Goal: Task Accomplishment & Management: Manage account settings

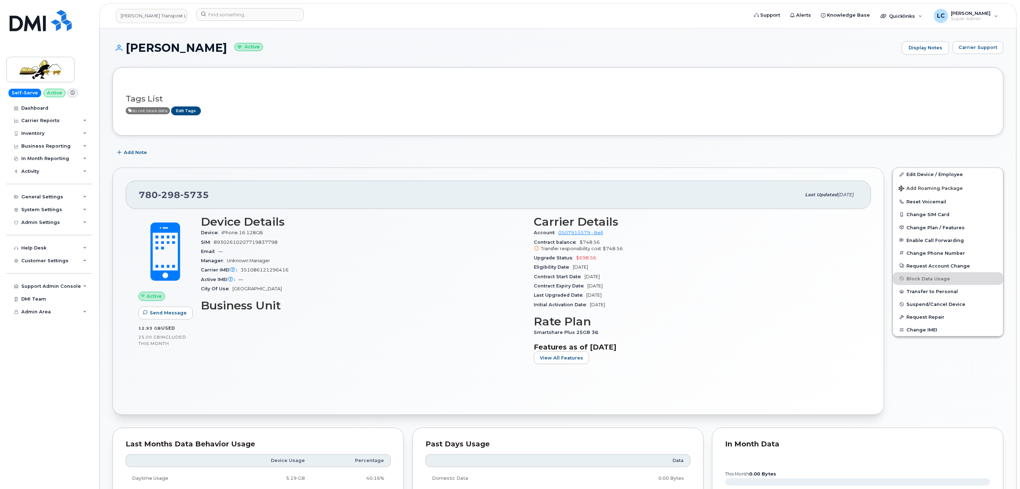
scroll to position [479, 0]
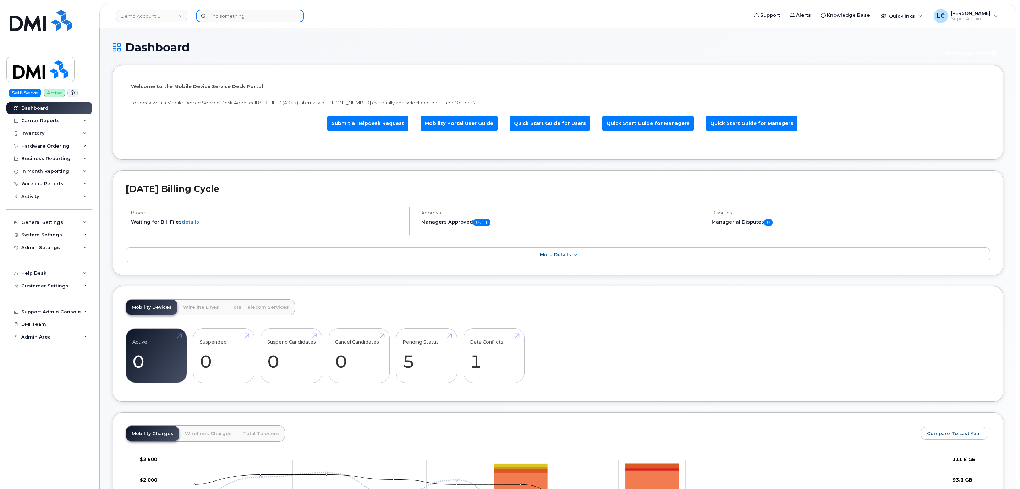
click at [225, 16] on input at bounding box center [250, 16] width 108 height 13
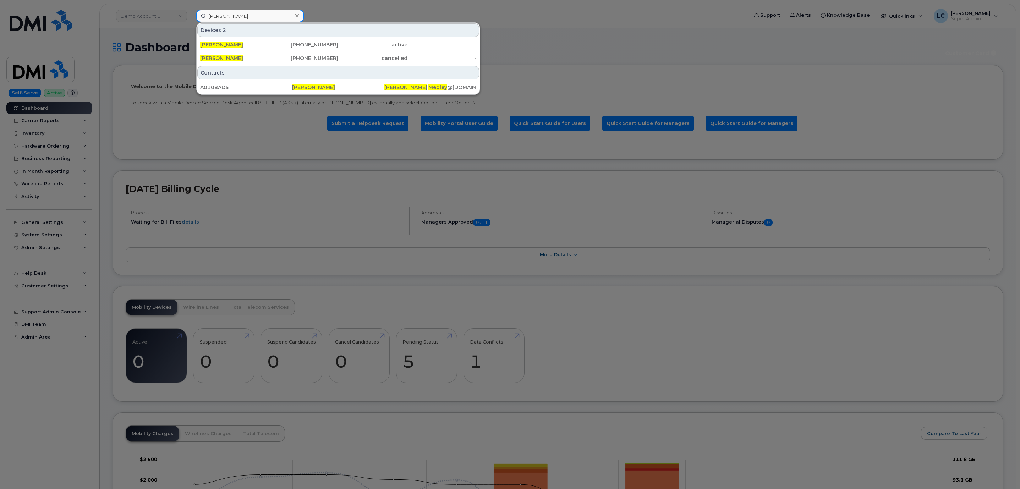
type input "Brad Medley"
click at [297, 15] on icon at bounding box center [297, 16] width 4 height 4
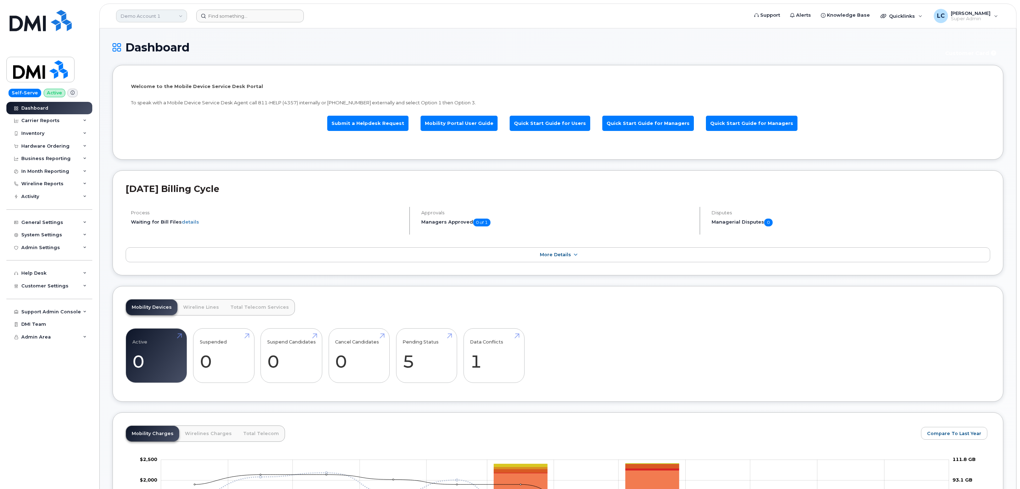
click at [150, 18] on link "Demo Account 1" at bounding box center [151, 16] width 71 height 13
click at [154, 30] on input at bounding box center [169, 34] width 93 height 13
type input "Hilton"
click at [169, 68] on span "Hilton Domestic Operating Company Inc" at bounding box center [164, 67] width 82 height 14
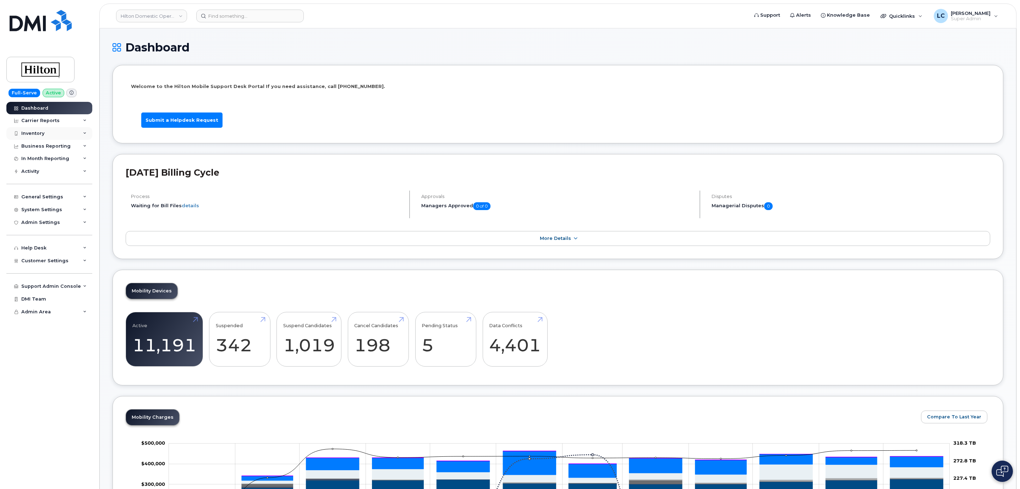
click at [66, 135] on div "Inventory" at bounding box center [49, 133] width 86 height 13
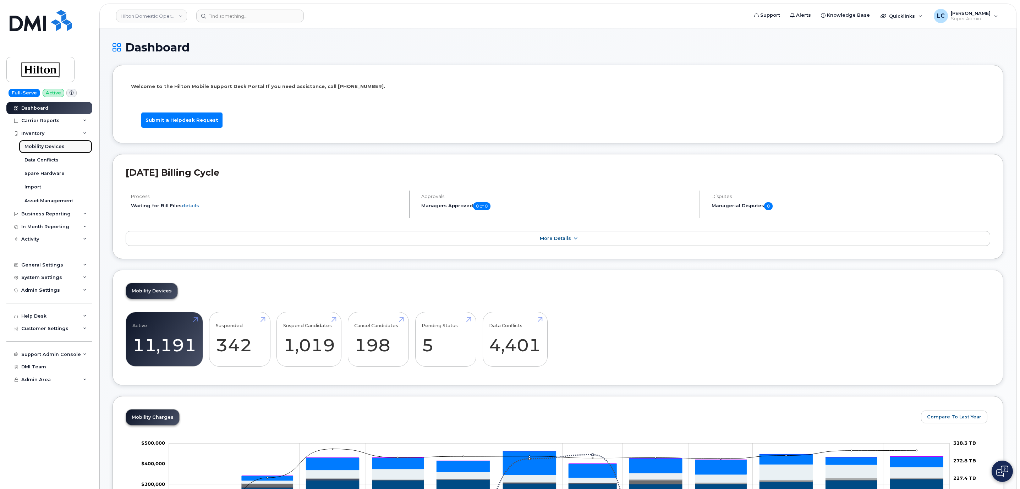
click at [61, 147] on div "Mobility Devices" at bounding box center [44, 146] width 40 height 6
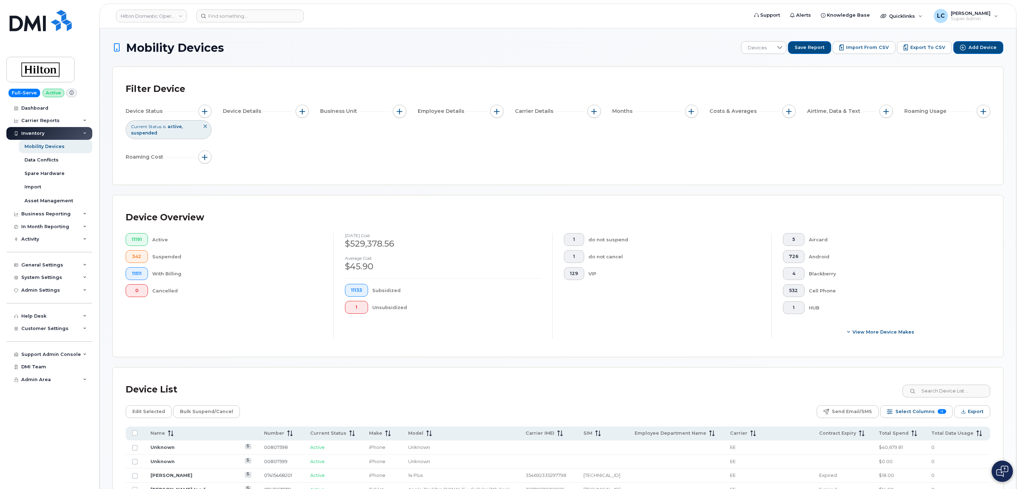
click at [392, 160] on div "Device Status Current Status is active suspended Device Details Business Unit E…" at bounding box center [558, 136] width 864 height 62
click at [501, 110] on button "button" at bounding box center [496, 111] width 13 height 13
click at [542, 189] on label "Employee Department Name" at bounding box center [542, 188] width 74 height 7
click at [501, 189] on input "Employee Department Name" at bounding box center [499, 189] width 6 height 6
checkbox input "true"
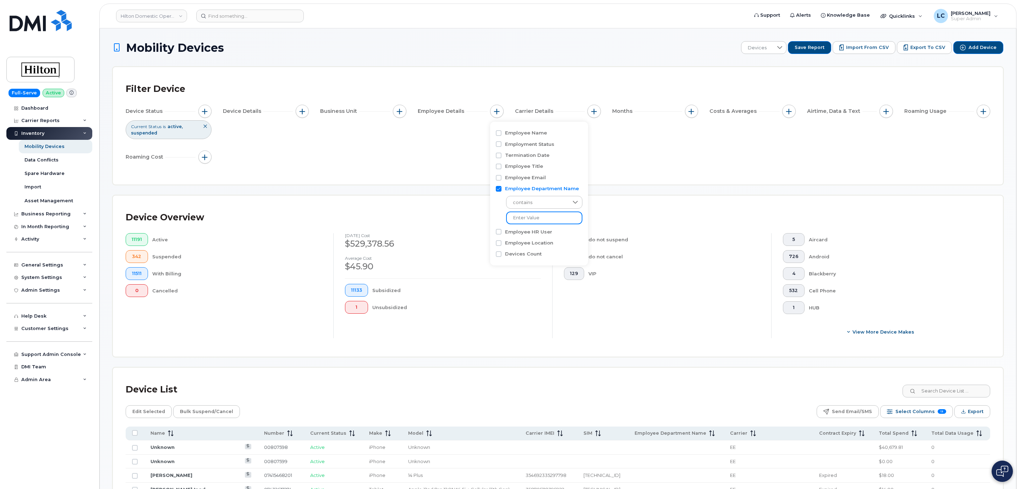
click at [539, 213] on input at bounding box center [544, 217] width 76 height 13
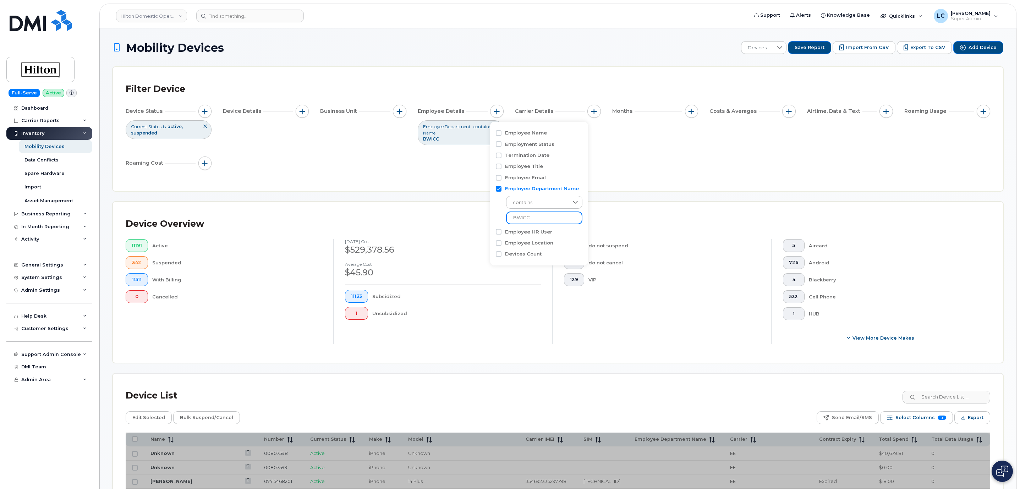
type input "BWICC"
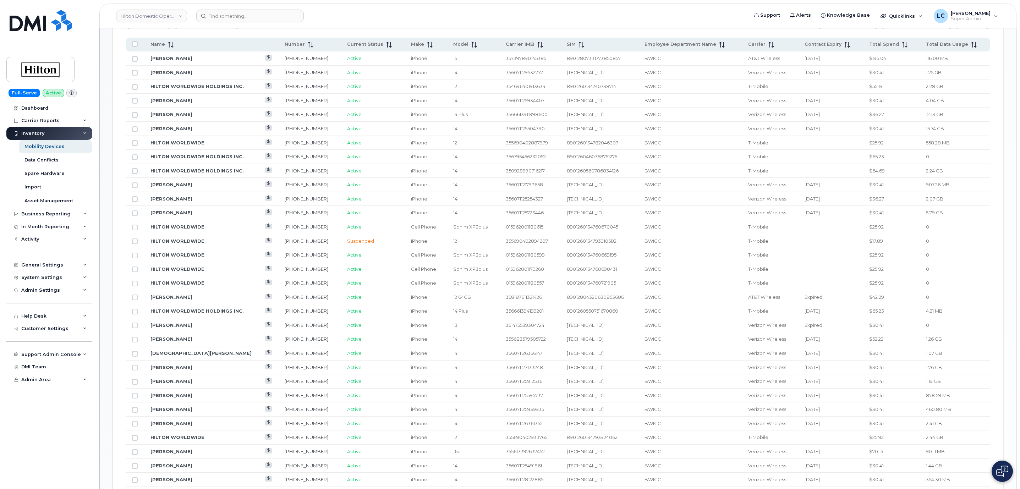
scroll to position [149, 0]
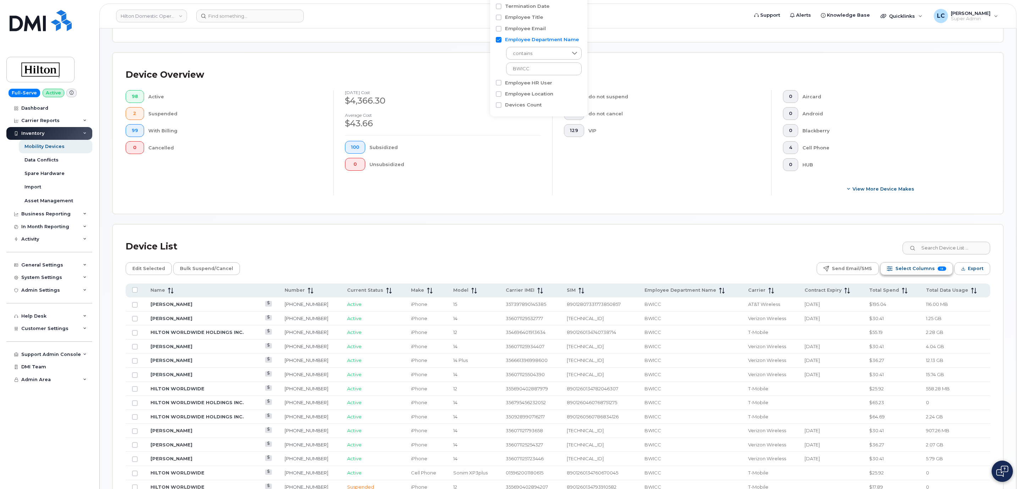
click at [895, 270] on button "Select Columns 13" at bounding box center [916, 268] width 73 height 13
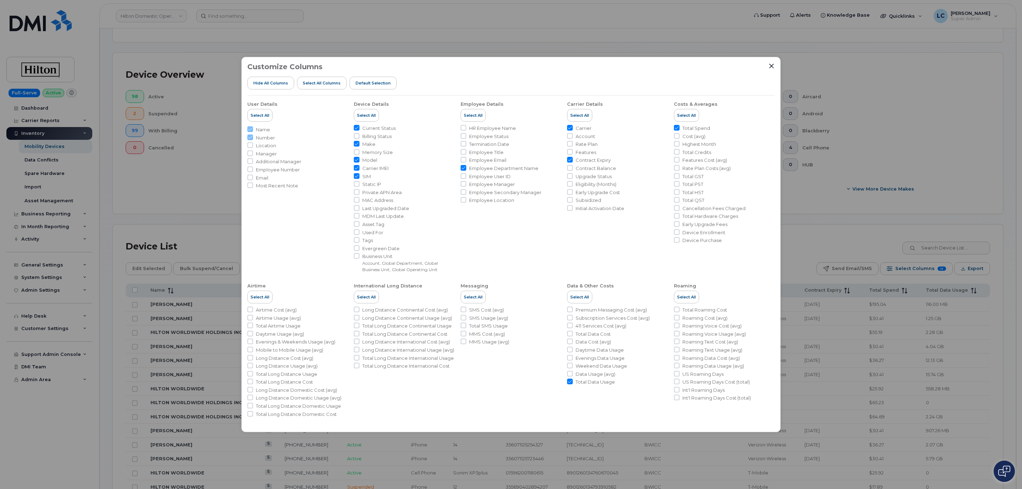
click at [586, 137] on span "Account" at bounding box center [585, 136] width 20 height 7
click at [573, 137] on input "Account" at bounding box center [570, 136] width 6 height 6
checkbox input "true"
click at [592, 145] on span "Rate Plan" at bounding box center [586, 144] width 22 height 7
click at [573, 145] on input "Rate Plan" at bounding box center [570, 144] width 6 height 6
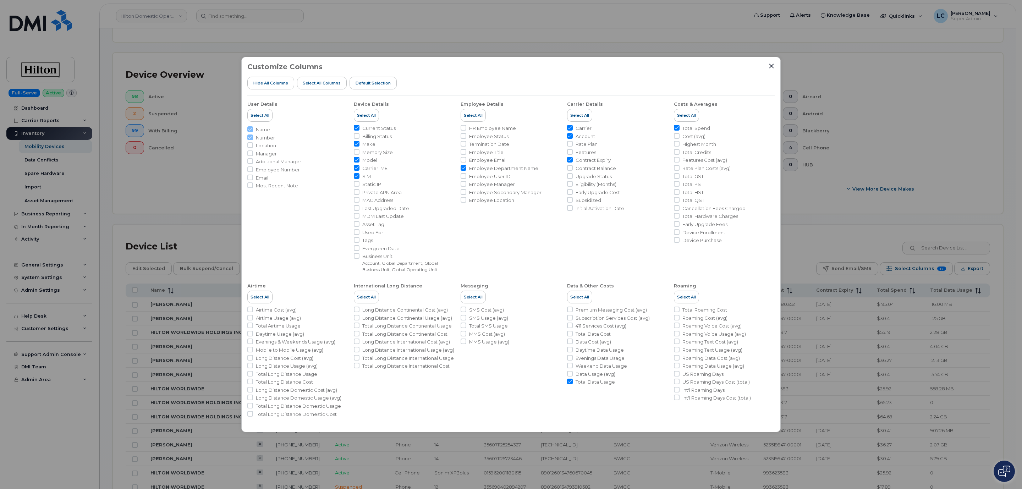
checkbox input "true"
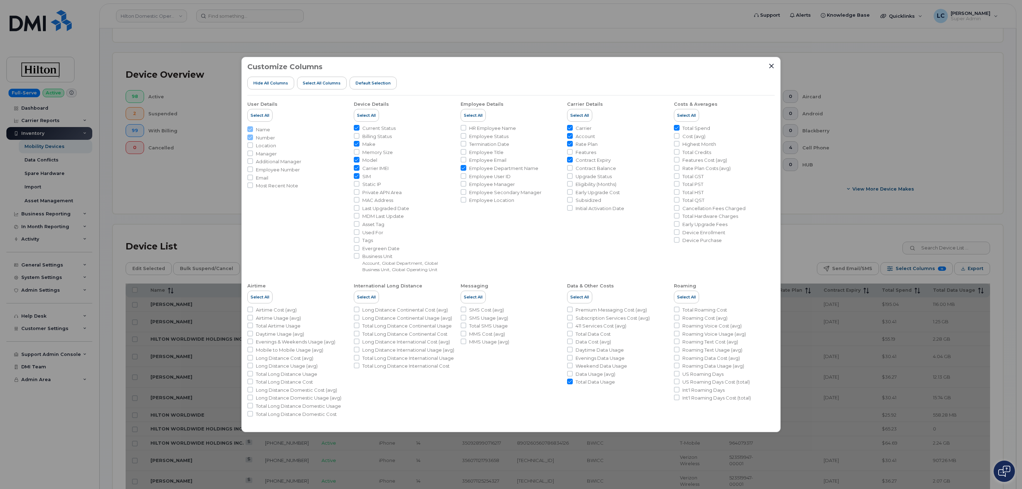
click at [589, 153] on span "Features" at bounding box center [585, 152] width 21 height 7
click at [573, 153] on input "Features" at bounding box center [570, 152] width 6 height 6
checkbox input "true"
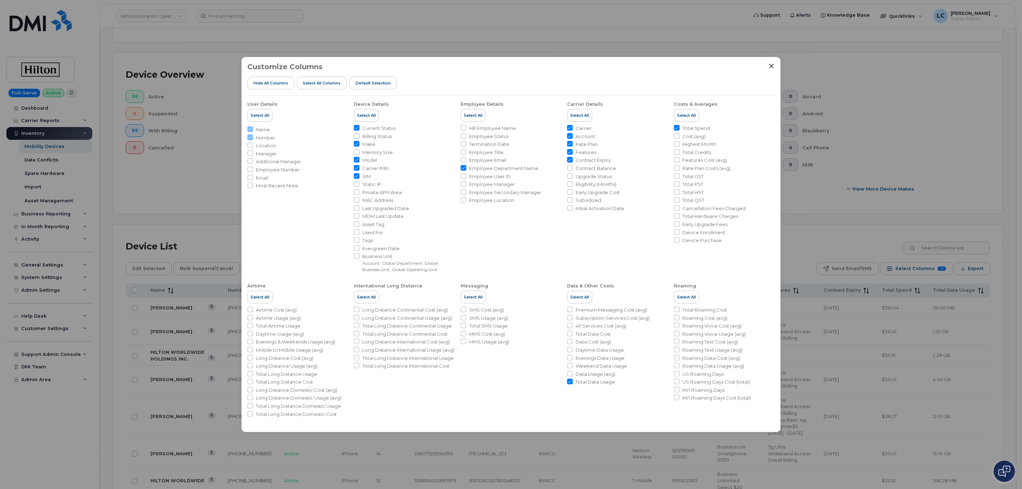
click at [696, 136] on span "Cost (avg)" at bounding box center [693, 136] width 23 height 7
click at [679, 136] on input "Cost (avg)" at bounding box center [677, 136] width 6 height 6
checkbox input "true"
click at [367, 256] on span "Business Unit" at bounding box center [408, 256] width 92 height 7
click at [359, 256] on input "Business Unit Account, Global Department, Global Business Unit, Global Operatin…" at bounding box center [357, 256] width 6 height 6
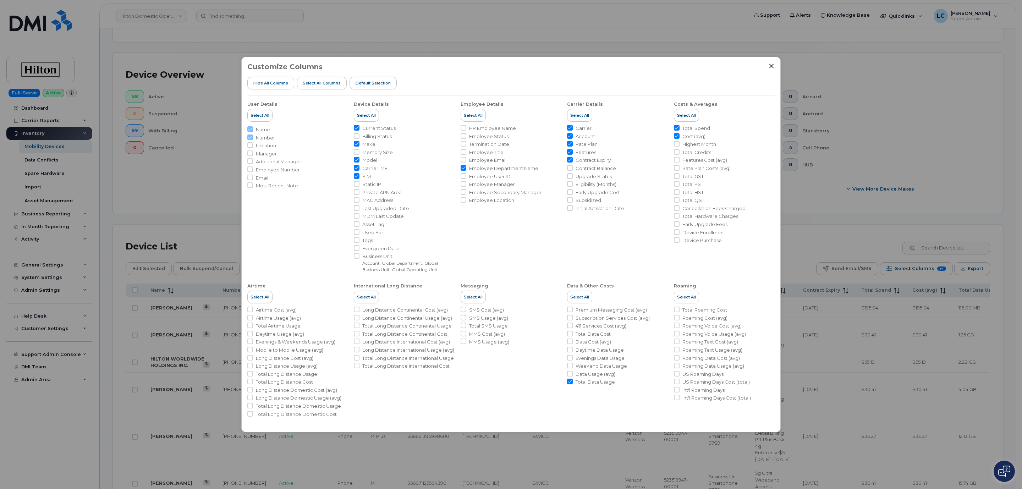
checkbox input "true"
click at [772, 64] on icon "Close" at bounding box center [771, 66] width 6 height 6
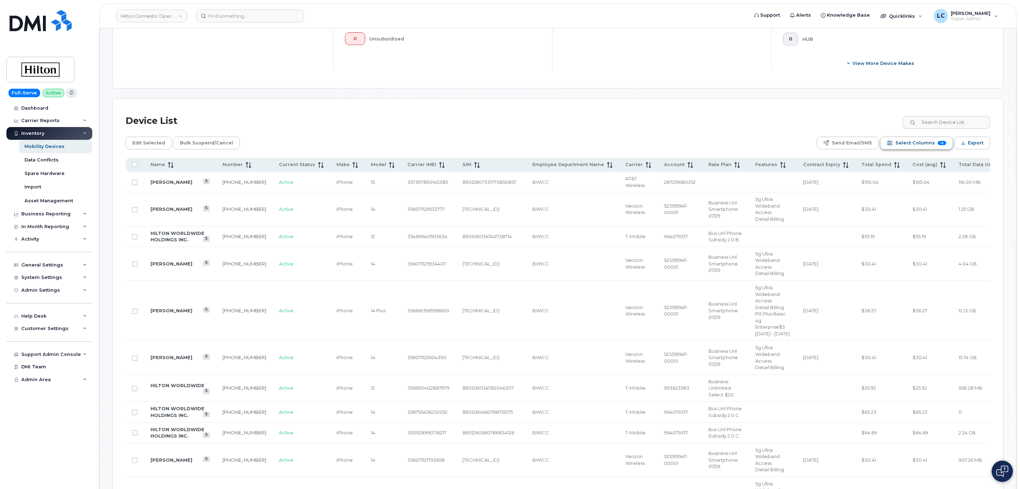
scroll to position [255, 0]
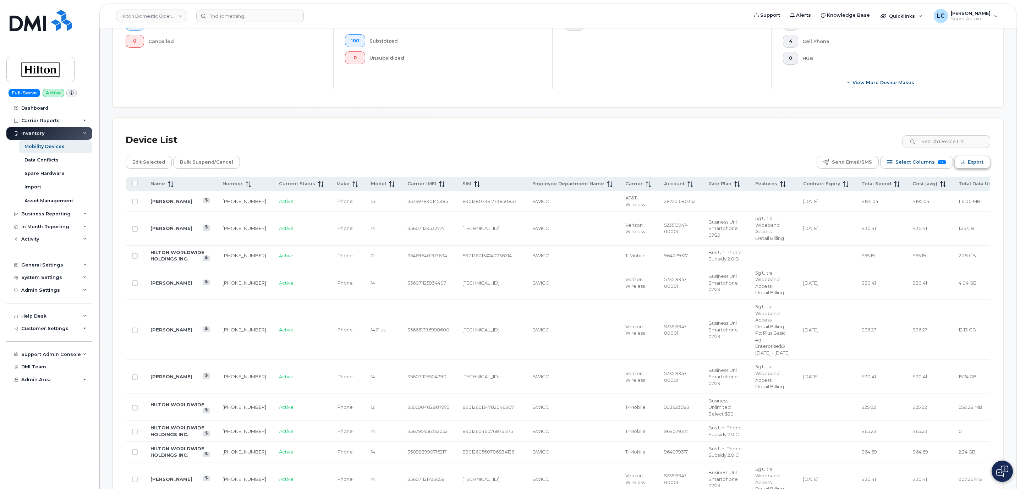
click at [963, 164] on icon "Export" at bounding box center [963, 162] width 5 height 5
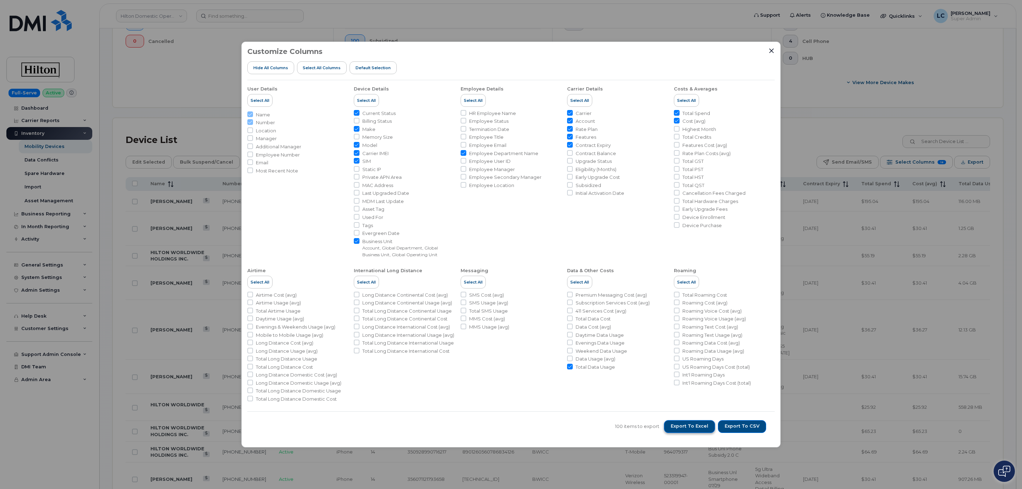
click at [711, 429] on button "Export to Excel" at bounding box center [689, 426] width 51 height 13
click at [920, 161] on div "Customize Columns Hide All Columns Select all Columns Default Selection User De…" at bounding box center [511, 244] width 1022 height 489
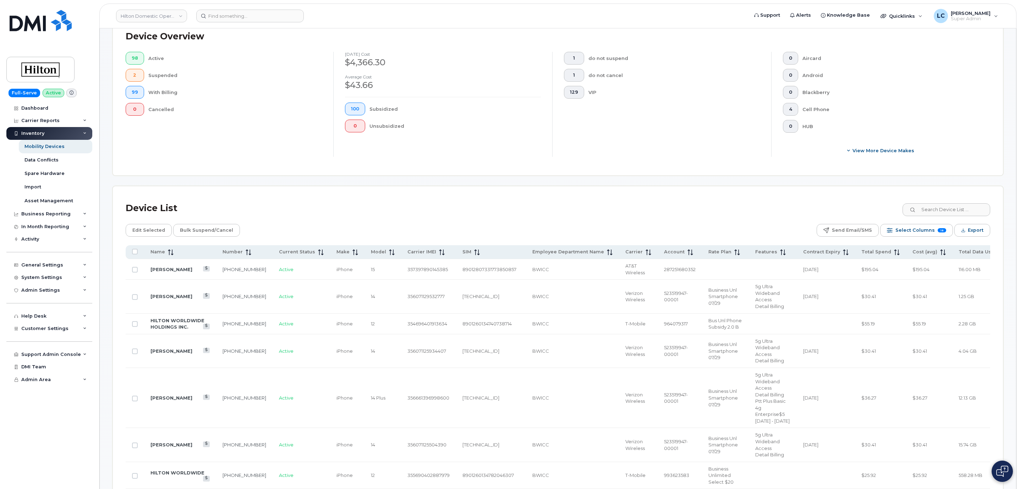
scroll to position [43, 0]
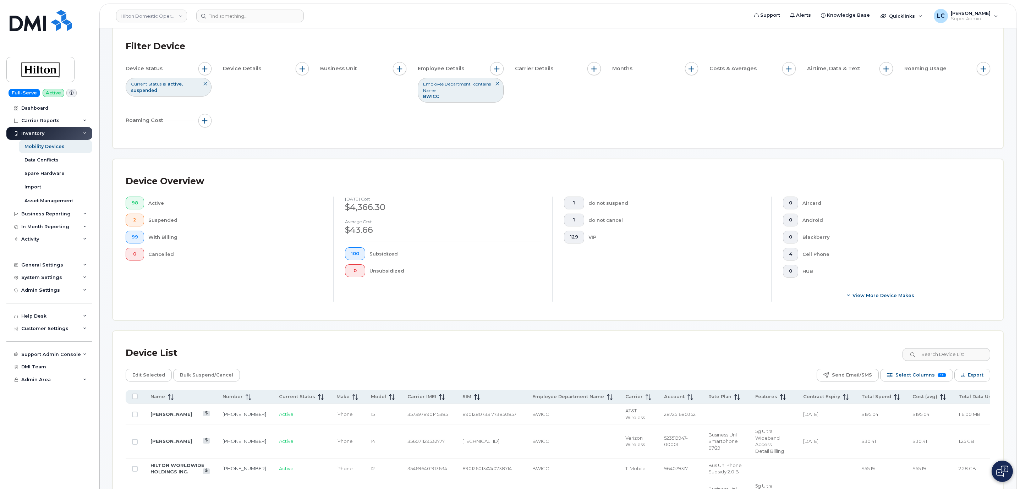
click at [496, 84] on icon at bounding box center [497, 84] width 4 height 4
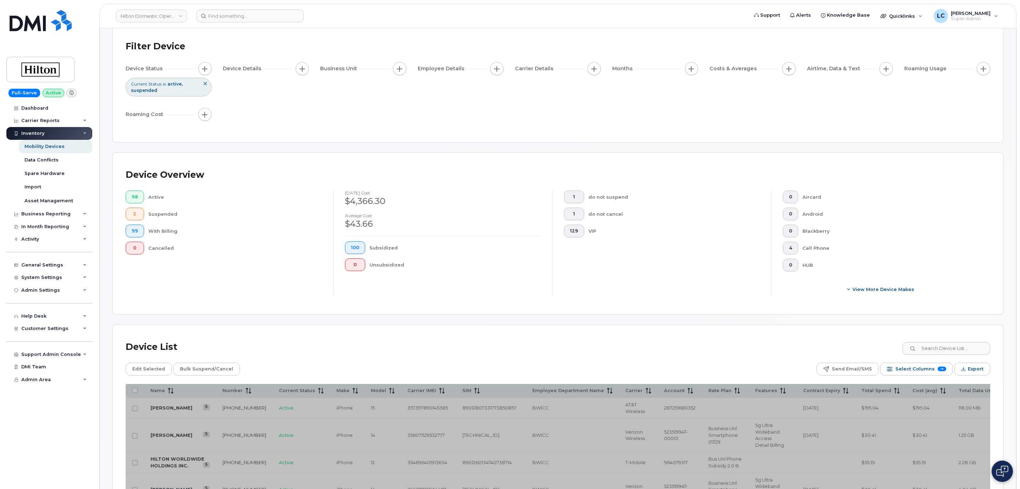
click at [407, 97] on div "Device Status Current Status is active suspended Device Details Business Unit E…" at bounding box center [558, 93] width 864 height 62
click at [382, 108] on div "Device Status Current Status is active suspended Device Details Business Unit E…" at bounding box center [558, 93] width 864 height 62
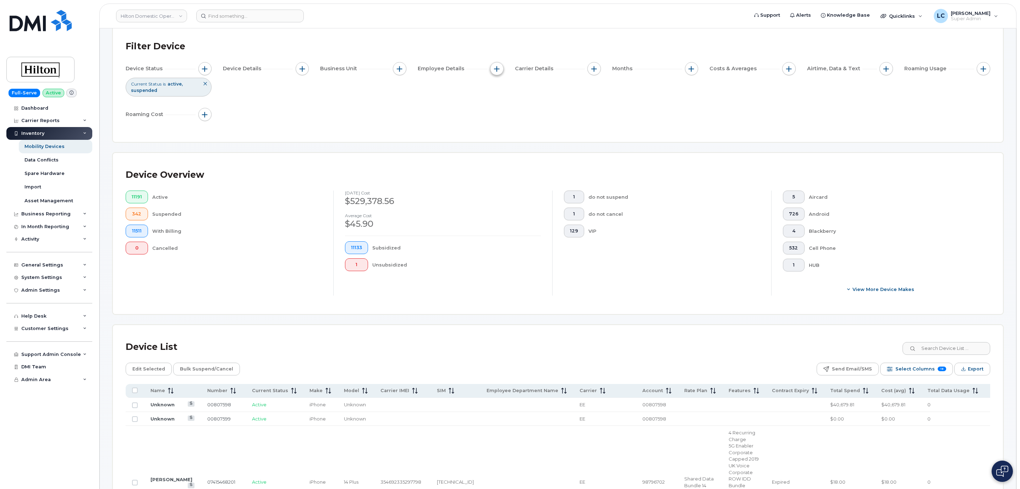
click at [496, 72] on button "button" at bounding box center [496, 68] width 13 height 13
click at [540, 145] on label "Employee Department Name" at bounding box center [542, 146] width 74 height 7
click at [501, 145] on input "Employee Department Name" at bounding box center [499, 146] width 6 height 6
checkbox input "true"
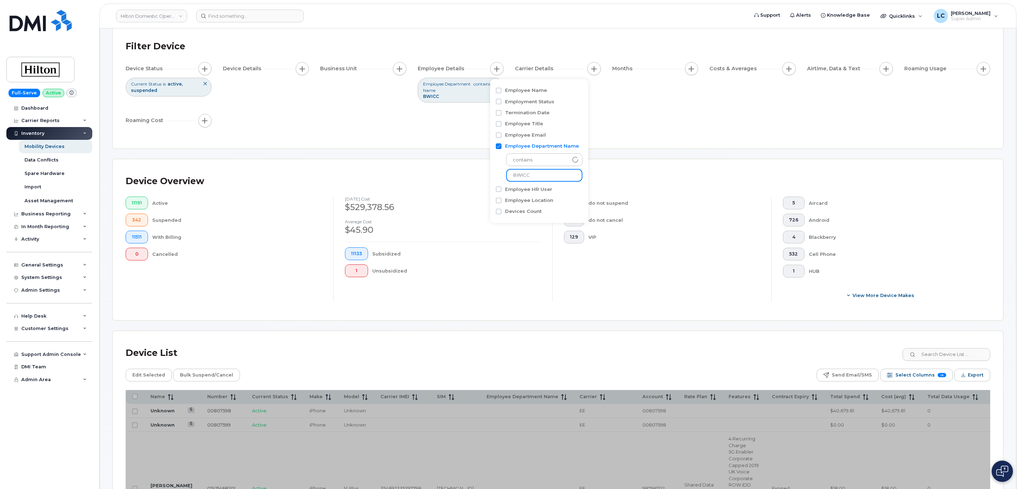
drag, startPoint x: 535, startPoint y: 176, endPoint x: 511, endPoint y: 176, distance: 24.1
click at [511, 176] on input "BWICC" at bounding box center [544, 175] width 76 height 13
paste input "OG"
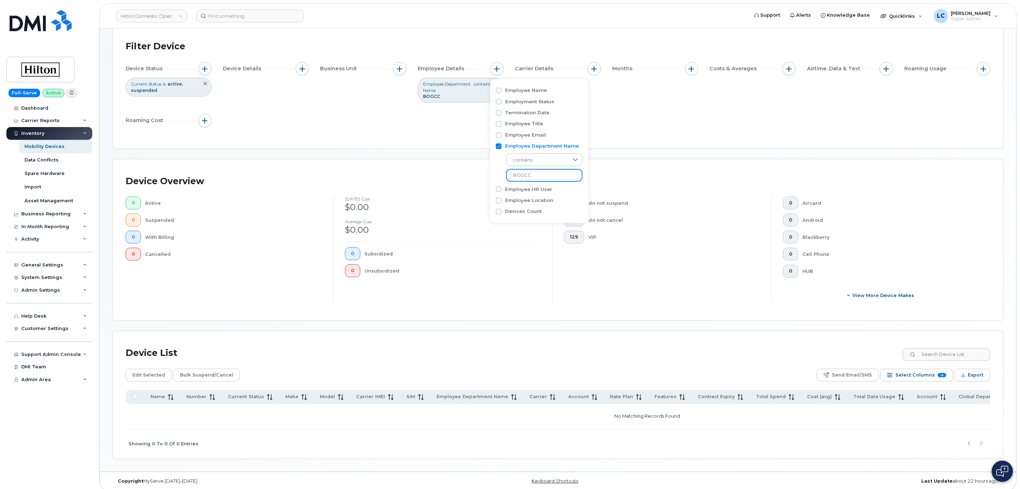
type input "BOGCC"
click at [618, 128] on div "Device Status Current Status is active suspended Device Details Business Unit E…" at bounding box center [558, 96] width 864 height 68
click at [497, 84] on icon at bounding box center [497, 84] width 4 height 4
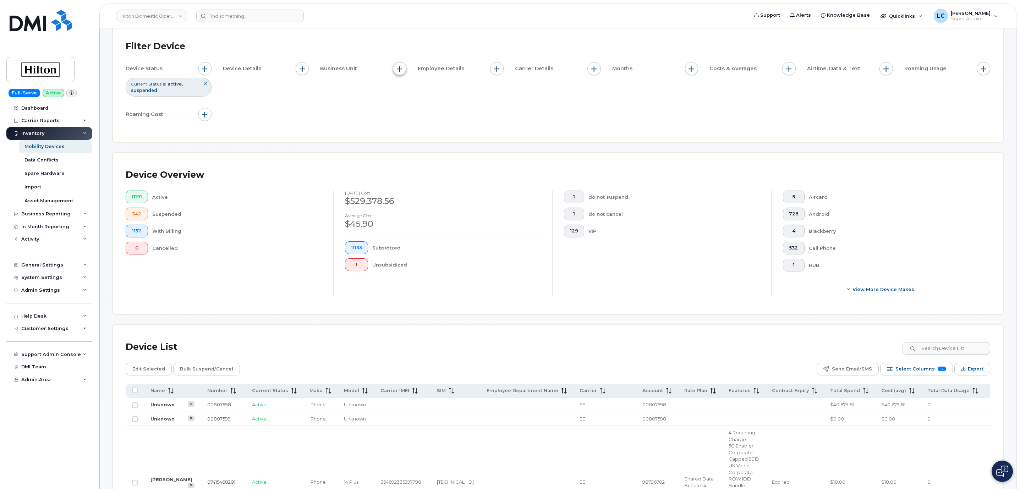
click at [397, 67] on span "button" at bounding box center [400, 69] width 6 height 6
click at [493, 70] on button "button" at bounding box center [496, 68] width 13 height 13
click at [525, 144] on label "Employee Department Name" at bounding box center [542, 146] width 74 height 7
click at [501, 144] on input "Employee Department Name" at bounding box center [499, 146] width 6 height 6
checkbox input "true"
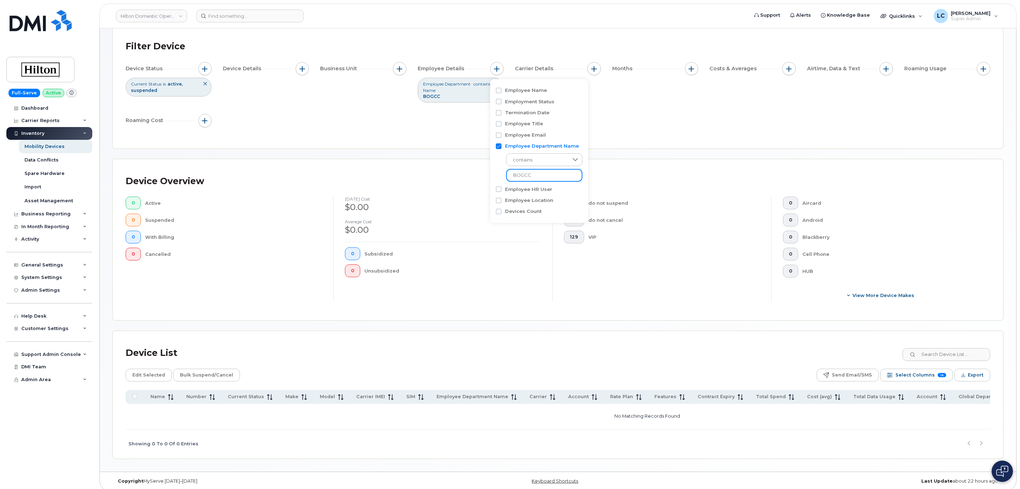
drag, startPoint x: 536, startPoint y: 176, endPoint x: 481, endPoint y: 176, distance: 54.3
click at [481, 176] on body "Hilton Domestic Operating Company Inc Support Alerts Knowledge Base Quicklinks …" at bounding box center [510, 225] width 1020 height 537
type input "POSHI"
click at [612, 132] on div "Filter Device Device Status Current Status is active suspended Device Details B…" at bounding box center [558, 86] width 864 height 98
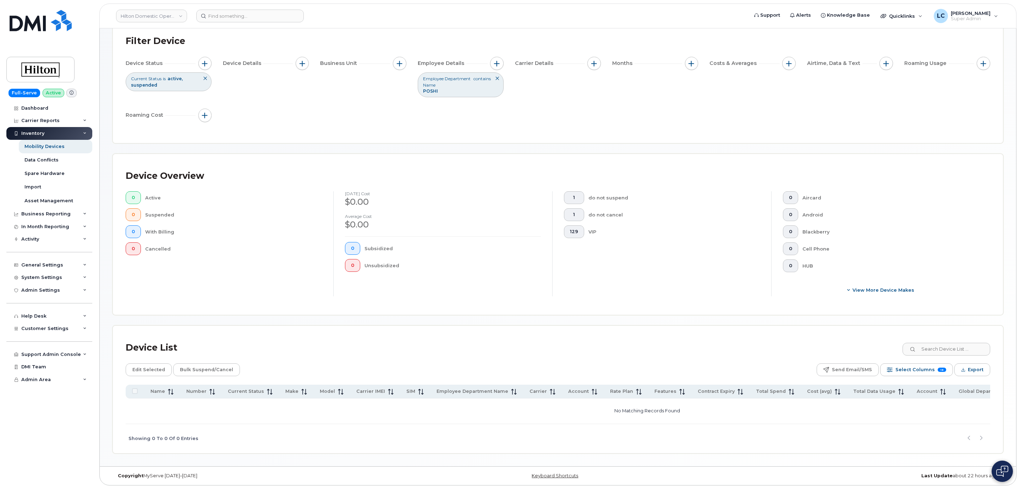
scroll to position [52, 0]
click at [650, 419] on td "No Matching Records Found" at bounding box center [647, 410] width 1043 height 25
click at [655, 408] on p "No Matching Records Found" at bounding box center [646, 410] width 1037 height 19
drag, startPoint x: 667, startPoint y: 409, endPoint x: 576, endPoint y: 409, distance: 91.2
click at [576, 409] on p "No Matching Records Found" at bounding box center [646, 410] width 1037 height 19
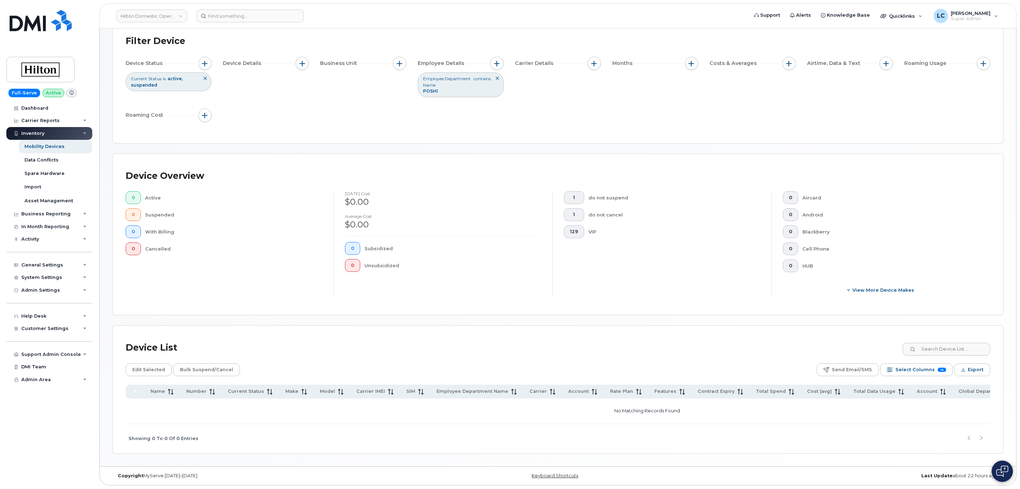
click at [698, 259] on div "1 do not suspend 1 do not cancel 129 VIP" at bounding box center [661, 243] width 219 height 105
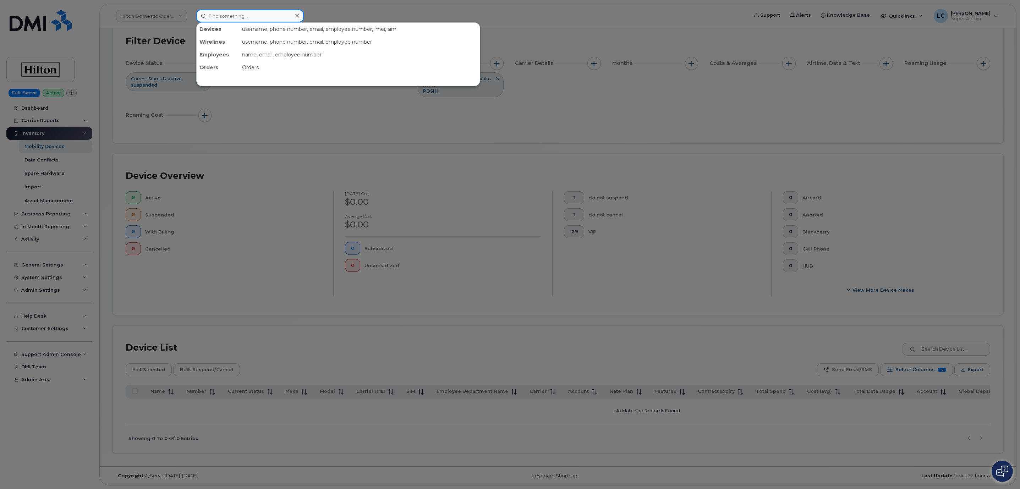
click at [265, 12] on input at bounding box center [250, 16] width 108 height 13
paste input "9172248326"
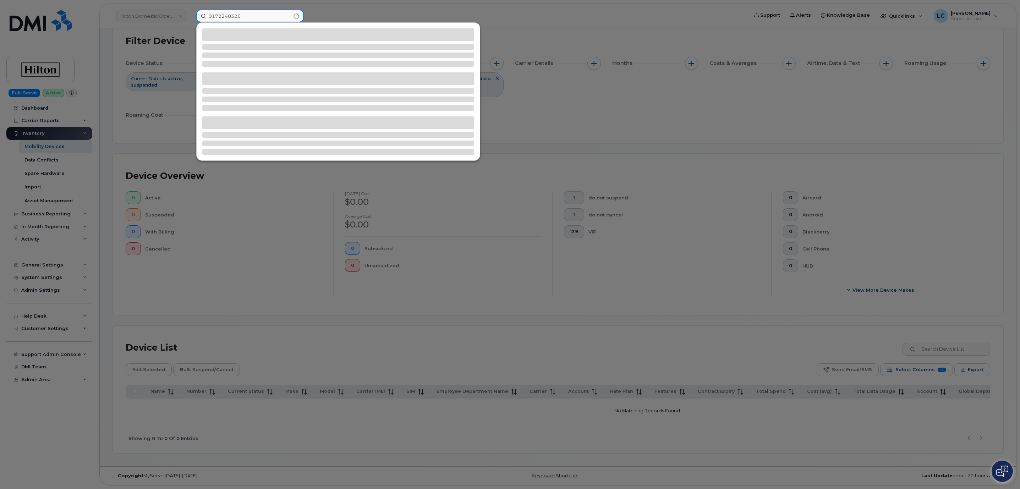
type input "9172248326"
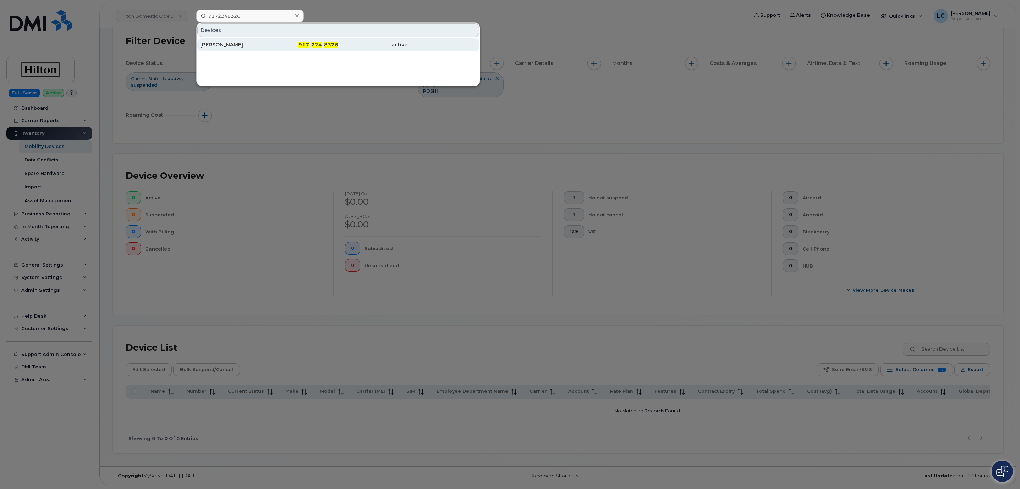
click at [336, 48] on div "917 - 224 - 8326" at bounding box center [303, 44] width 69 height 7
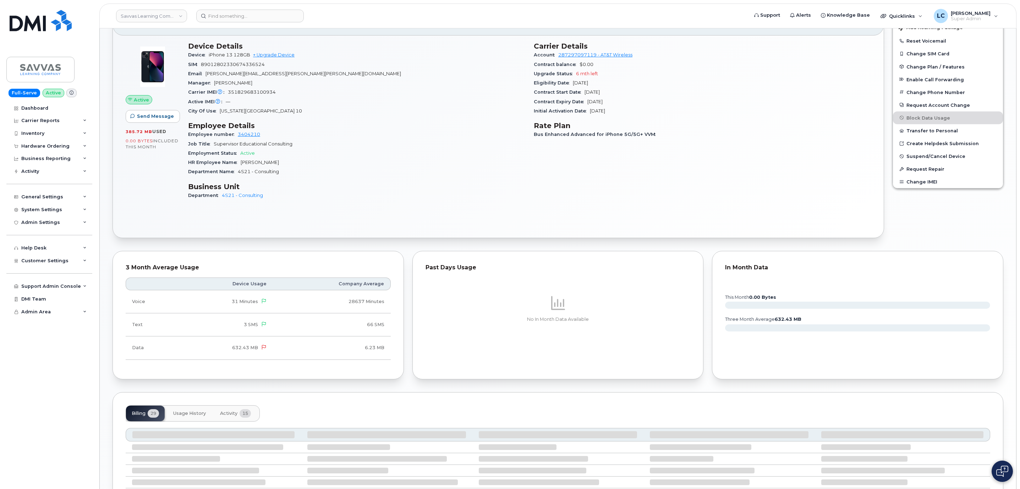
scroll to position [255, 0]
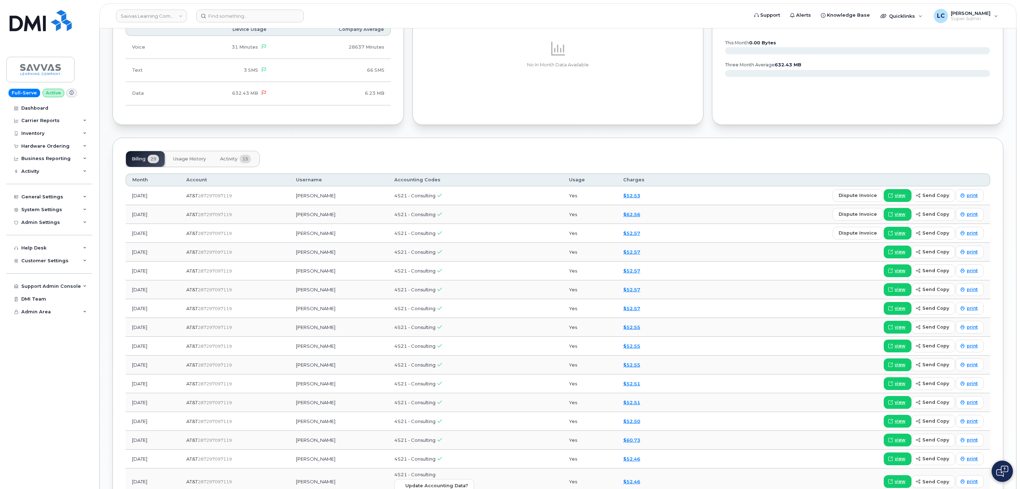
click at [189, 160] on span "Usage History" at bounding box center [189, 159] width 33 height 6
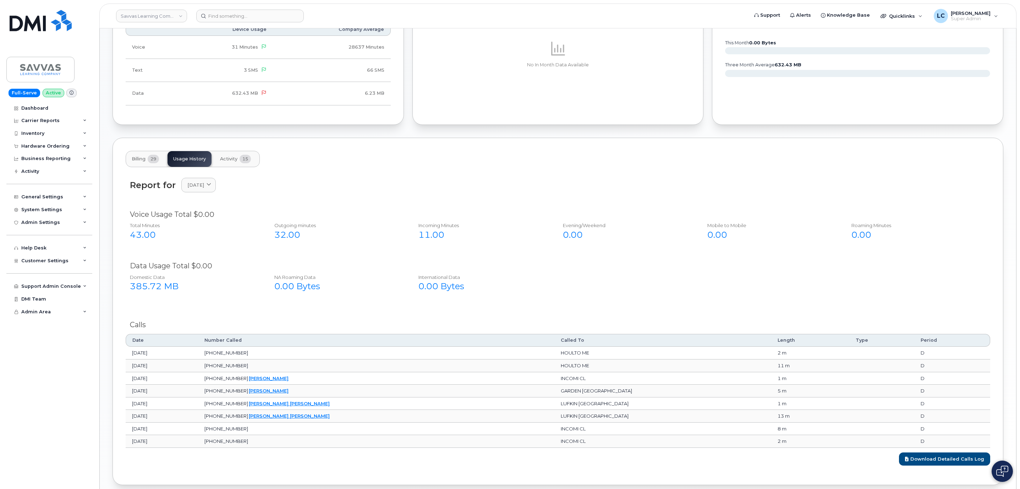
click at [242, 163] on span "15" at bounding box center [244, 159] width 11 height 9
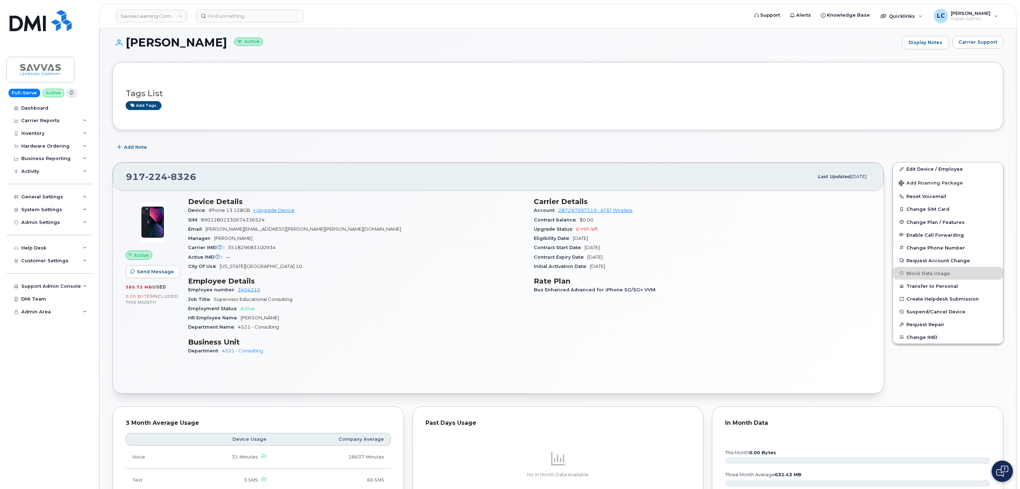
scroll to position [0, 0]
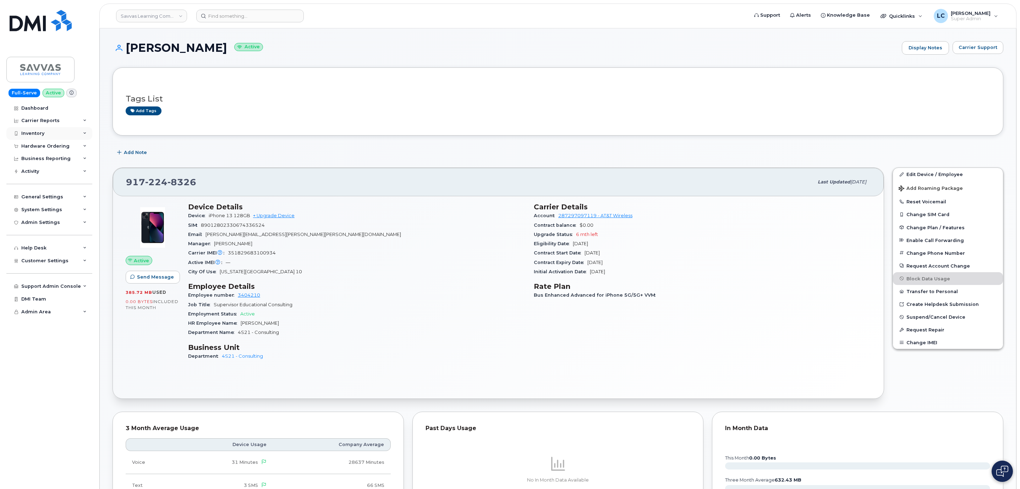
click at [56, 133] on div "Inventory" at bounding box center [49, 133] width 86 height 13
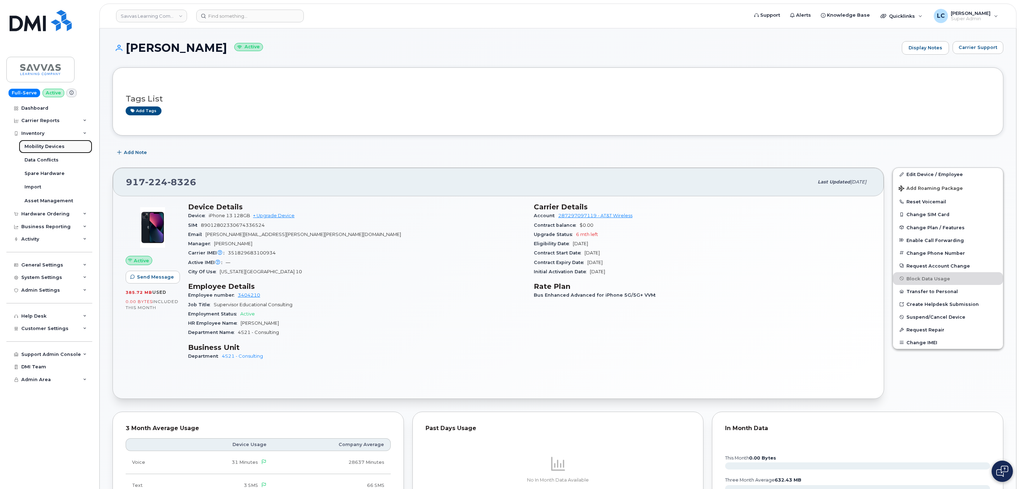
click at [47, 147] on div "Mobility Devices" at bounding box center [44, 146] width 40 height 6
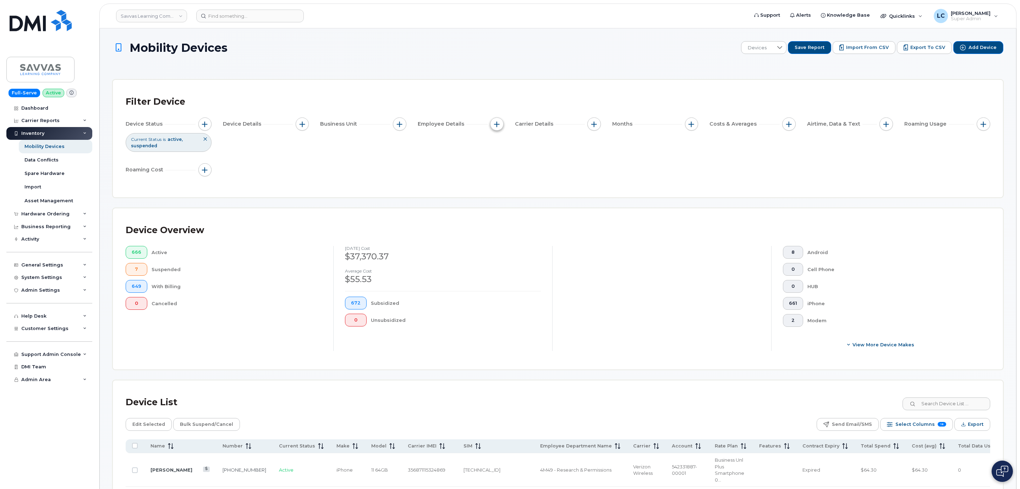
click at [495, 121] on span "button" at bounding box center [497, 124] width 6 height 6
click at [533, 201] on label "Employee Department Name" at bounding box center [542, 201] width 74 height 7
click at [501, 201] on input "Employee Department Name" at bounding box center [499, 202] width 6 height 6
checkbox input "true"
click at [541, 229] on input at bounding box center [544, 230] width 76 height 13
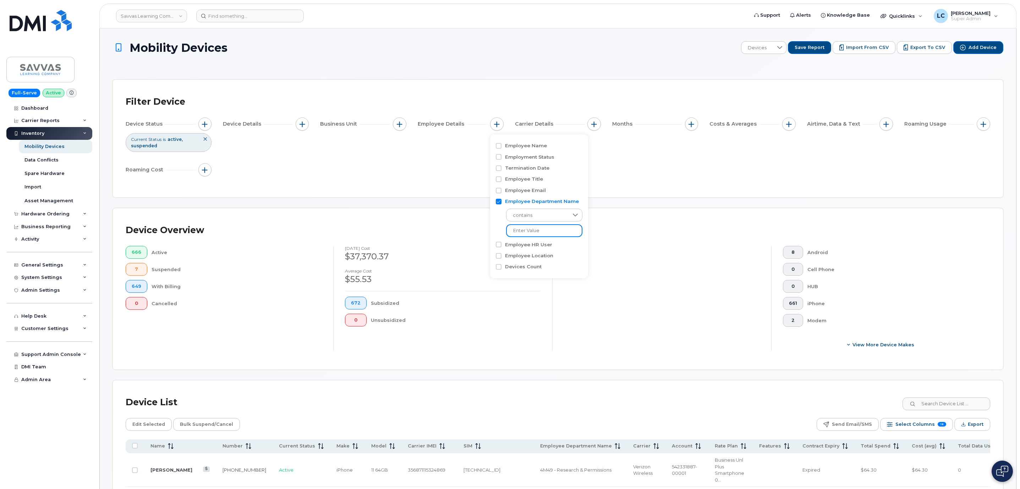
paste input "DCAWh"
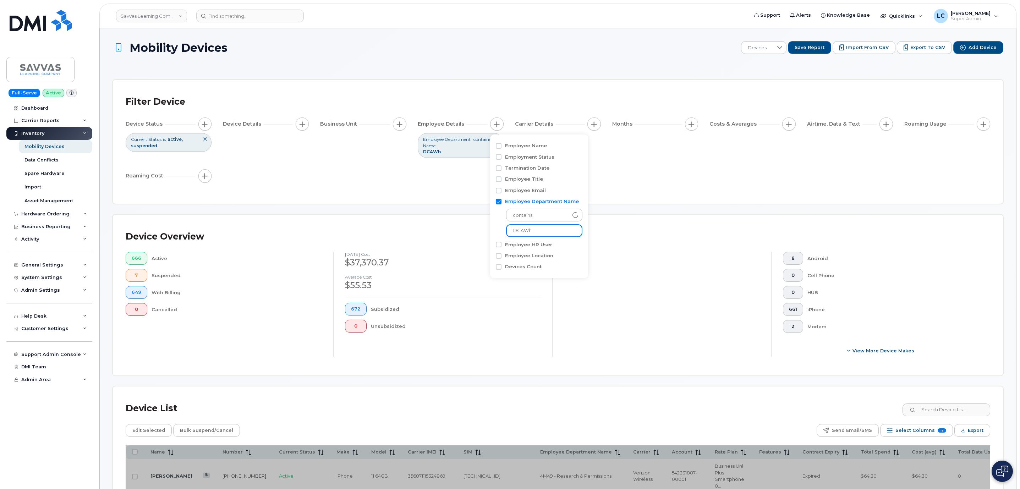
scroll to position [63, 0]
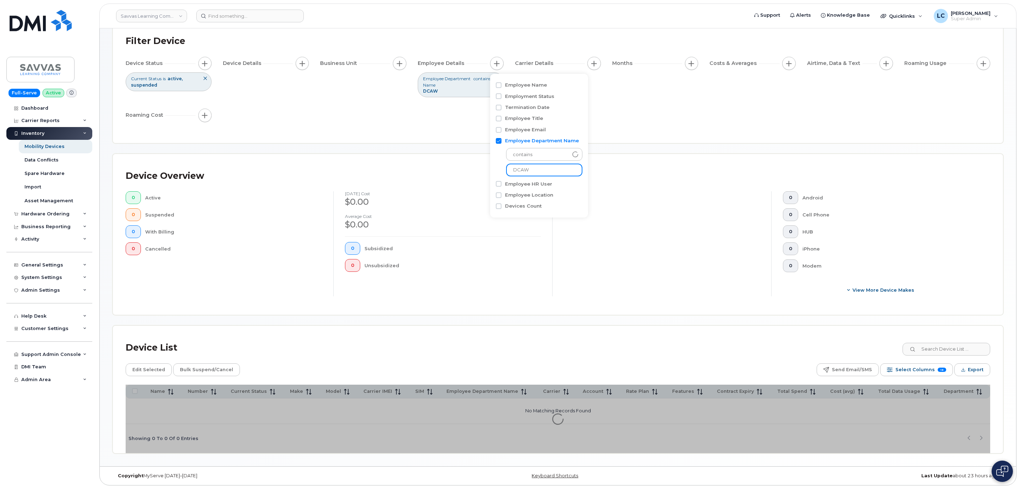
type input "DCAWH"
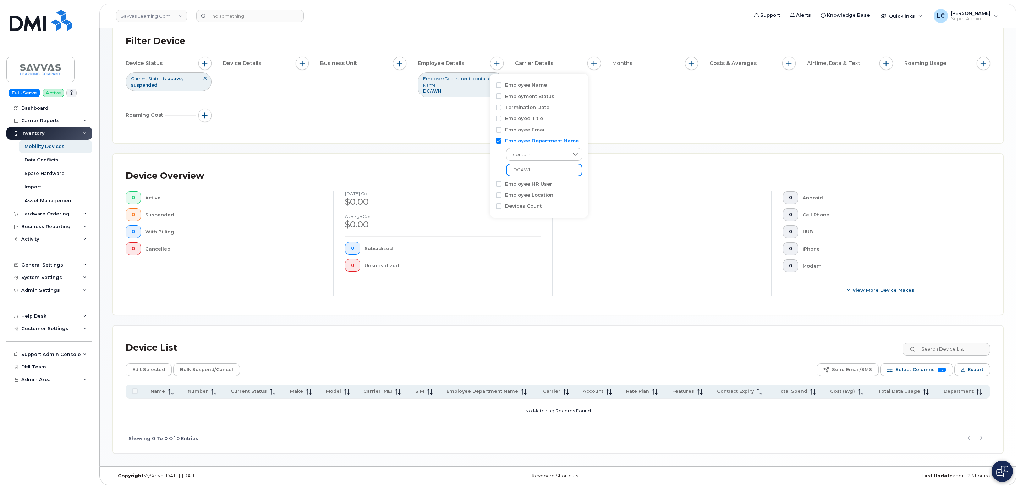
drag, startPoint x: 564, startPoint y: 167, endPoint x: 475, endPoint y: 170, distance: 89.5
click at [475, 170] on body "Savvas Learning Company LLC Support Alerts Knowledge Base Quicklinks Suspend / …" at bounding box center [510, 214] width 1020 height 550
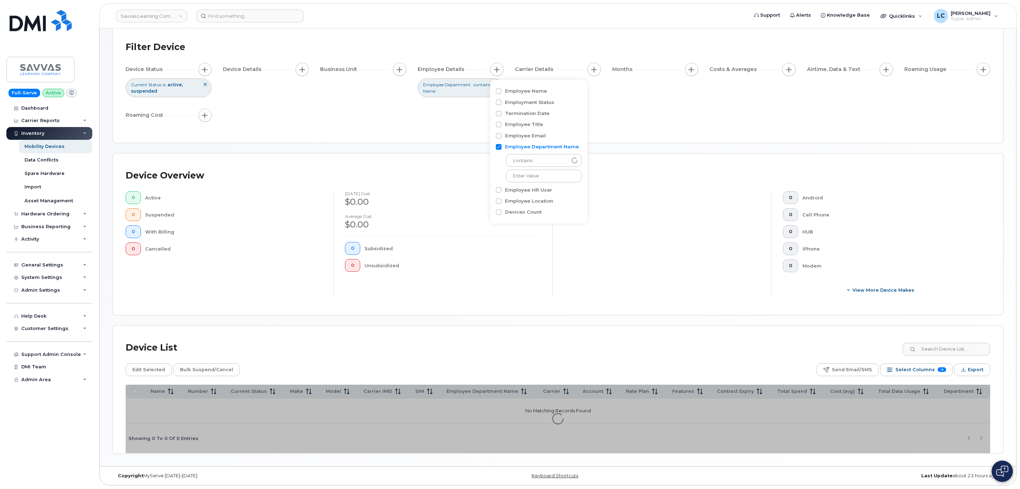
click at [498, 145] on input "Employee Department Name" at bounding box center [499, 147] width 6 height 6
checkbox input "false"
click at [497, 169] on input "Employee Location" at bounding box center [499, 169] width 6 height 6
checkbox input "true"
click at [530, 197] on input at bounding box center [544, 198] width 76 height 13
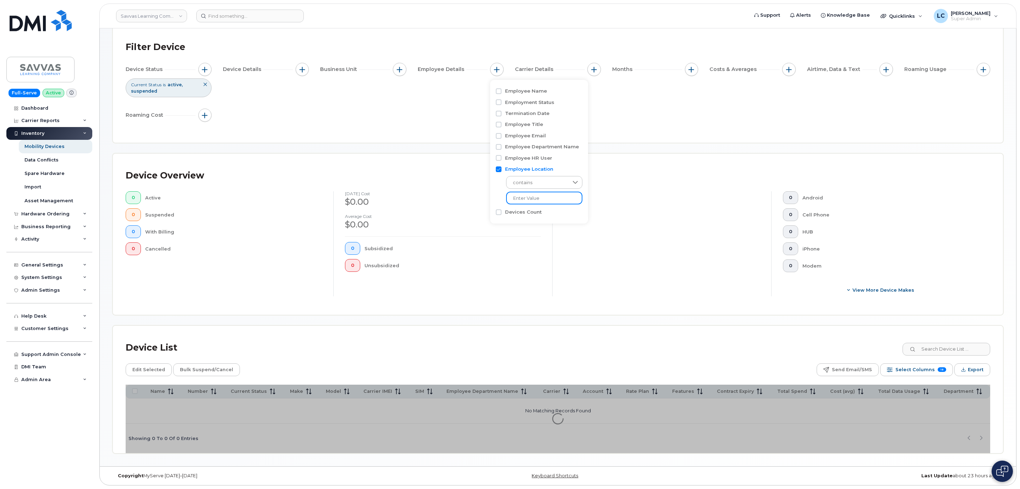
paste input "DCAWH"
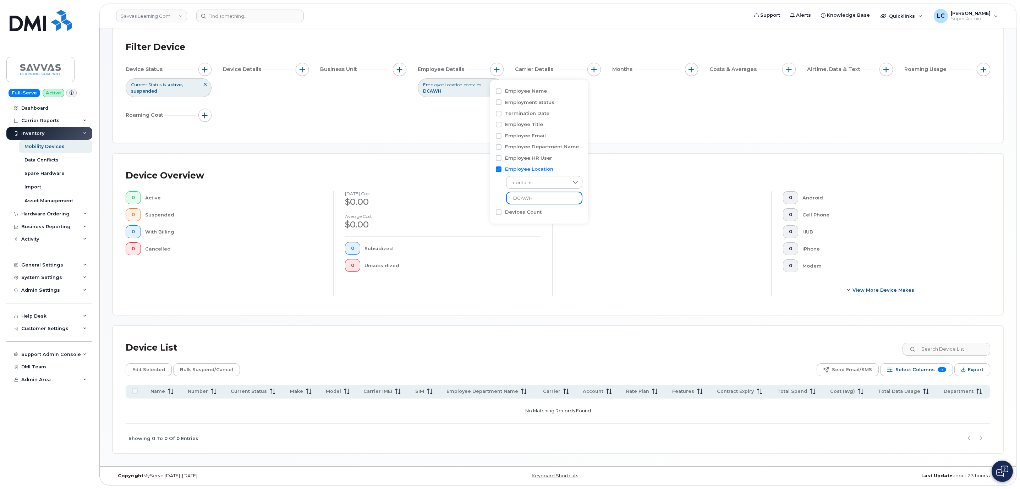
type input "DCAWH"
drag, startPoint x: 553, startPoint y: 194, endPoint x: 511, endPoint y: 196, distance: 42.3
click at [511, 196] on input "DCAWH" at bounding box center [544, 198] width 76 height 13
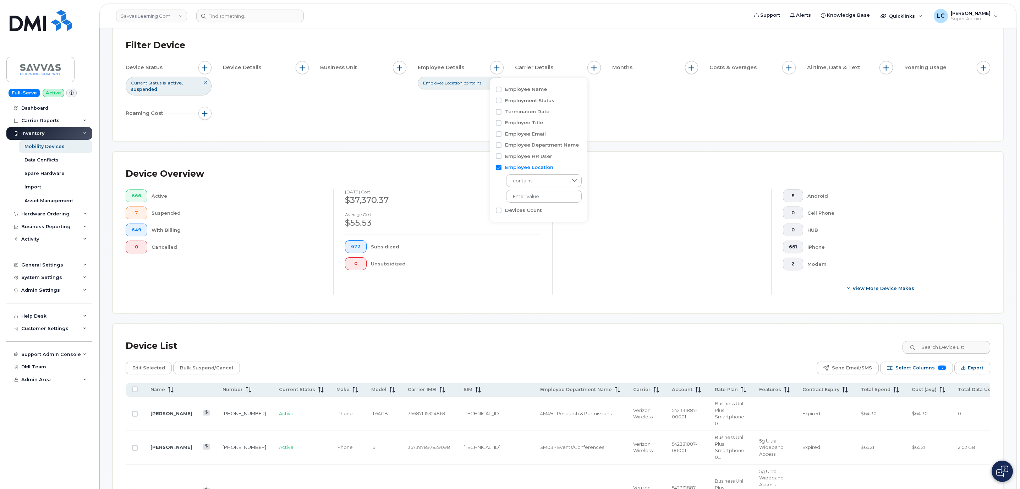
click at [538, 205] on div "Employee Department Name" at bounding box center [539, 210] width 86 height 11
click at [536, 146] on label "Employee Department Name" at bounding box center [542, 145] width 74 height 7
click at [501, 146] on input "Employee Department Name" at bounding box center [499, 145] width 6 height 6
checkbox input "true"
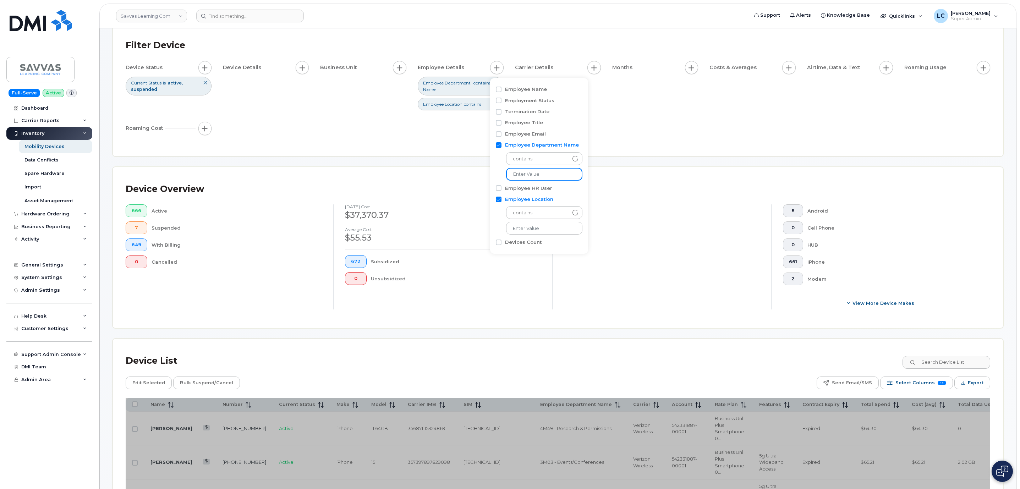
click at [543, 176] on input at bounding box center [544, 174] width 76 height 13
click at [500, 200] on input "Employee Location" at bounding box center [499, 200] width 6 height 6
checkbox input "false"
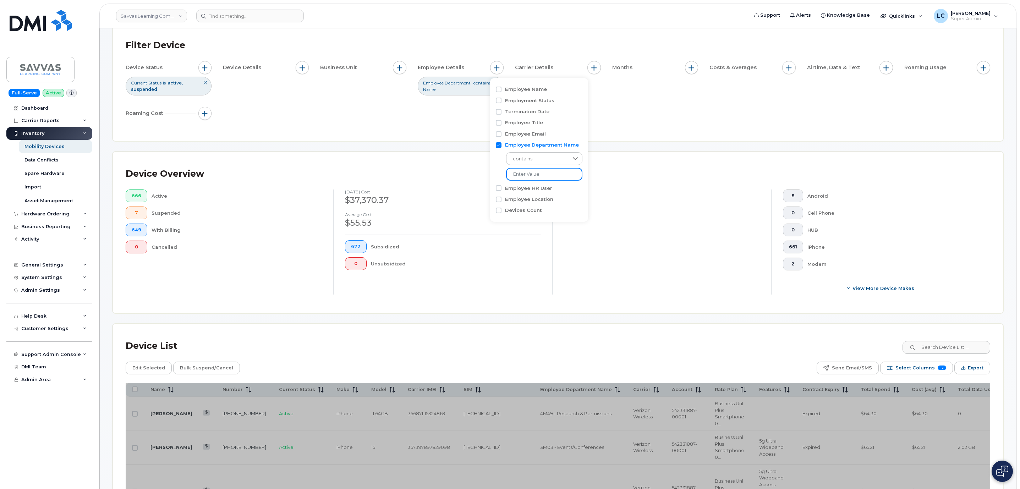
click at [547, 169] on input at bounding box center [544, 174] width 76 height 13
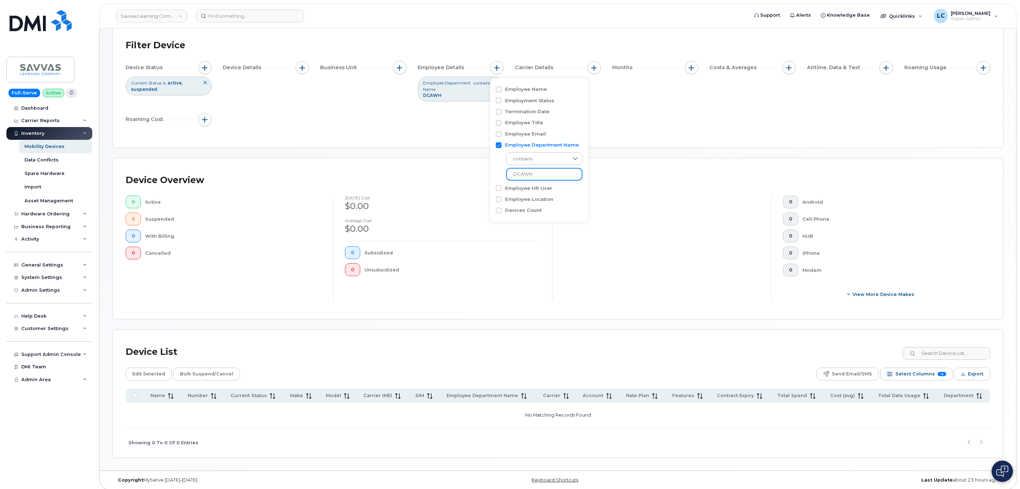
type input "DCAWH"
click at [167, 14] on link "Savvas Learning Company LLC" at bounding box center [151, 16] width 71 height 13
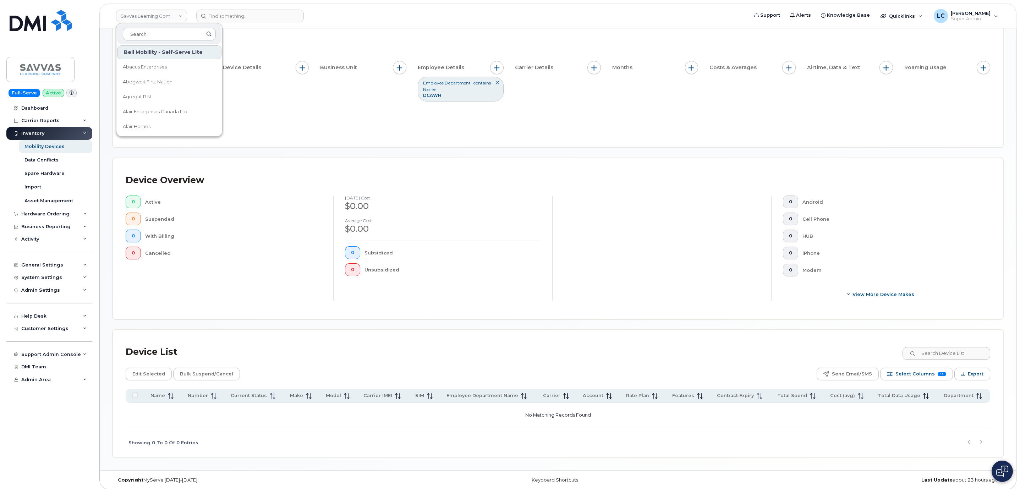
click at [495, 85] on icon at bounding box center [497, 83] width 4 height 4
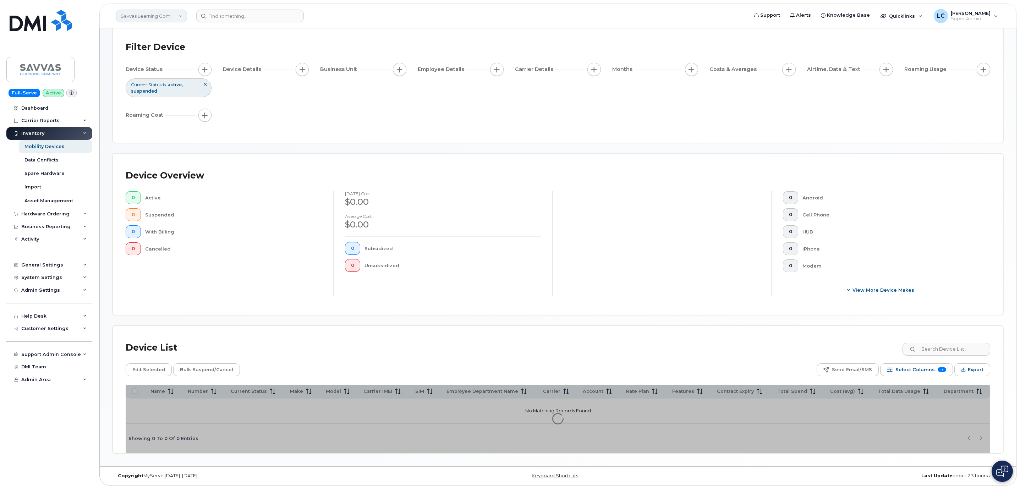
click at [173, 16] on link "Savvas Learning Company LLC" at bounding box center [151, 16] width 71 height 13
click at [174, 32] on input at bounding box center [169, 34] width 93 height 13
type input "Hilton"
click at [176, 66] on span "Hilton Domestic Operating Company Inc" at bounding box center [164, 67] width 82 height 14
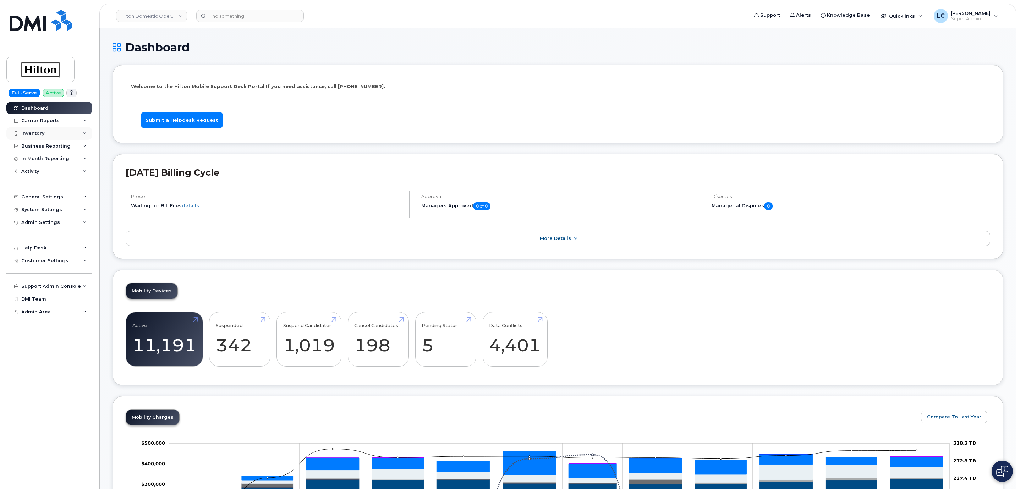
click at [53, 134] on div "Inventory" at bounding box center [49, 133] width 86 height 13
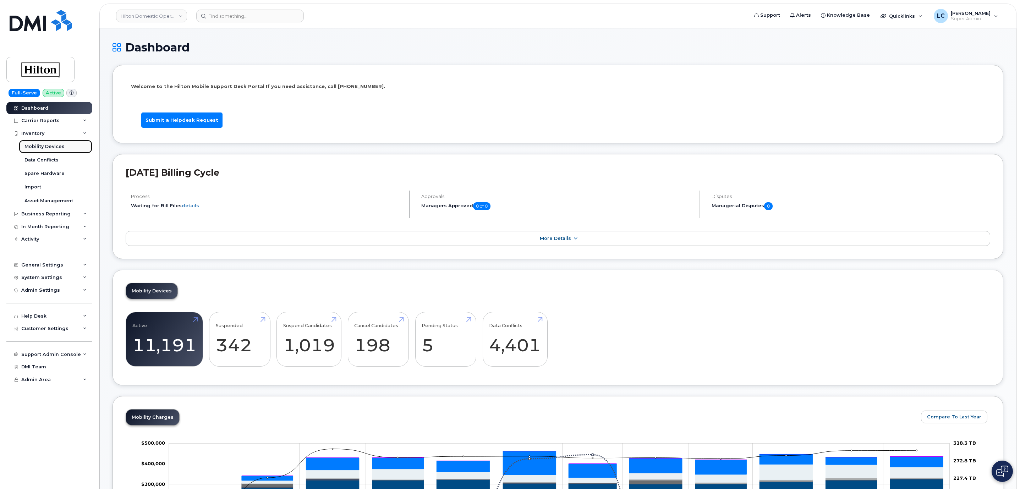
click at [56, 148] on div "Mobility Devices" at bounding box center [44, 146] width 40 height 6
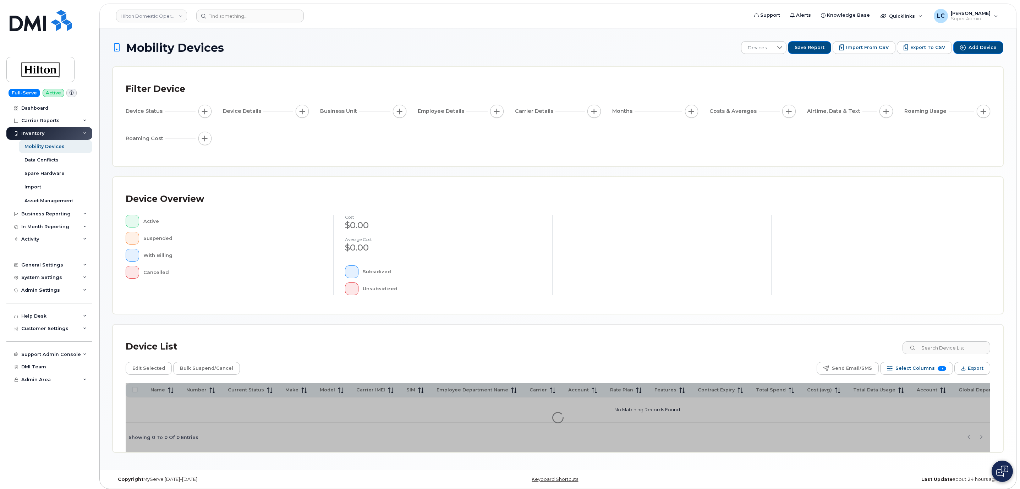
click at [658, 242] on div at bounding box center [661, 255] width 219 height 81
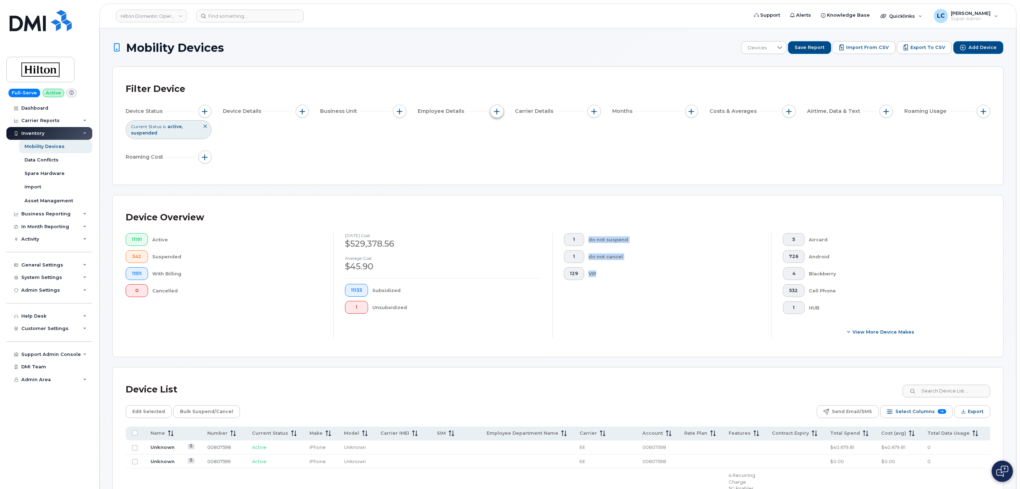
click at [496, 113] on span "button" at bounding box center [497, 112] width 6 height 6
click at [538, 189] on label "Employee Department Name" at bounding box center [542, 188] width 74 height 7
click at [501, 189] on input "Employee Department Name" at bounding box center [499, 189] width 6 height 6
checkbox input "true"
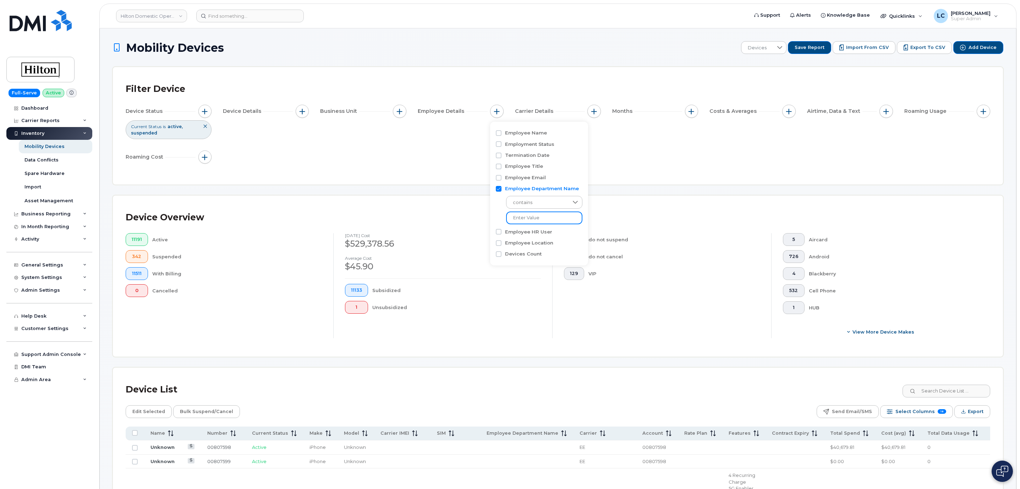
click at [525, 216] on input at bounding box center [544, 217] width 76 height 13
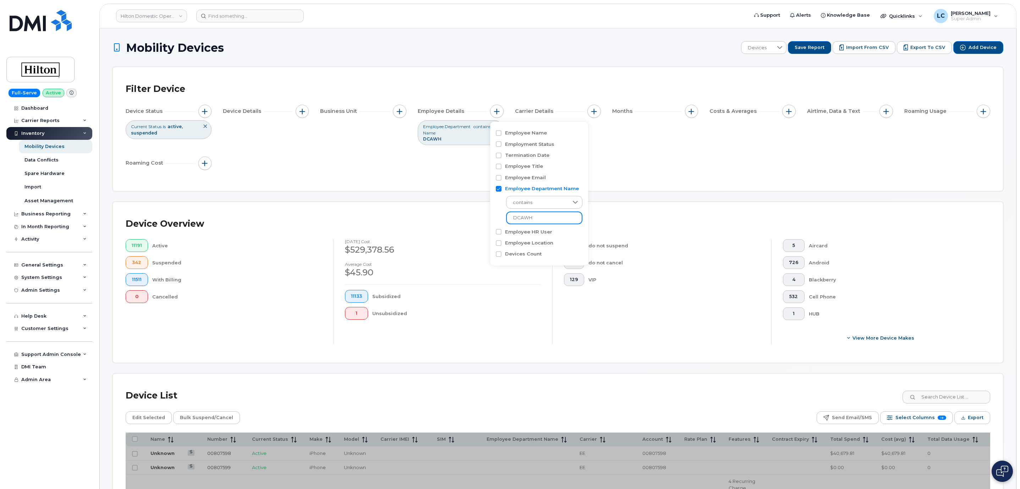
type input "DCAWH"
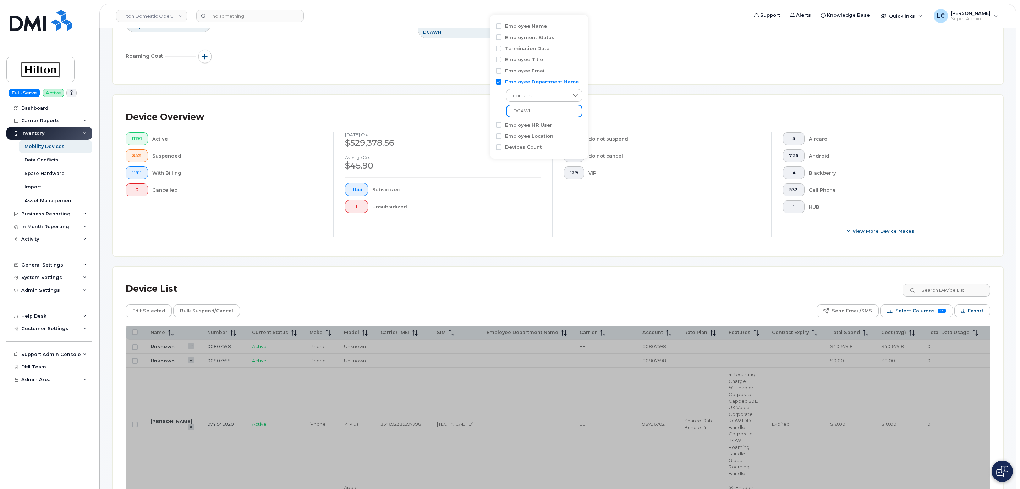
scroll to position [160, 0]
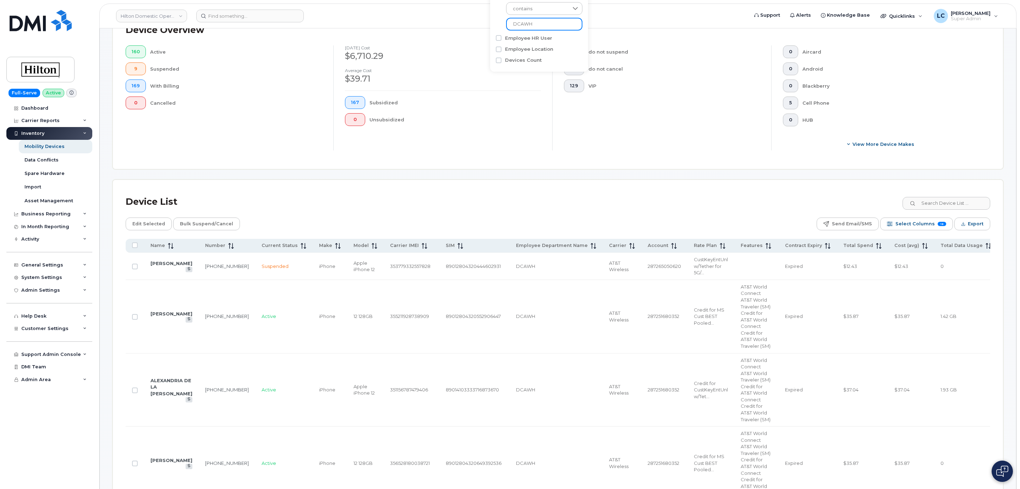
scroll to position [213, 0]
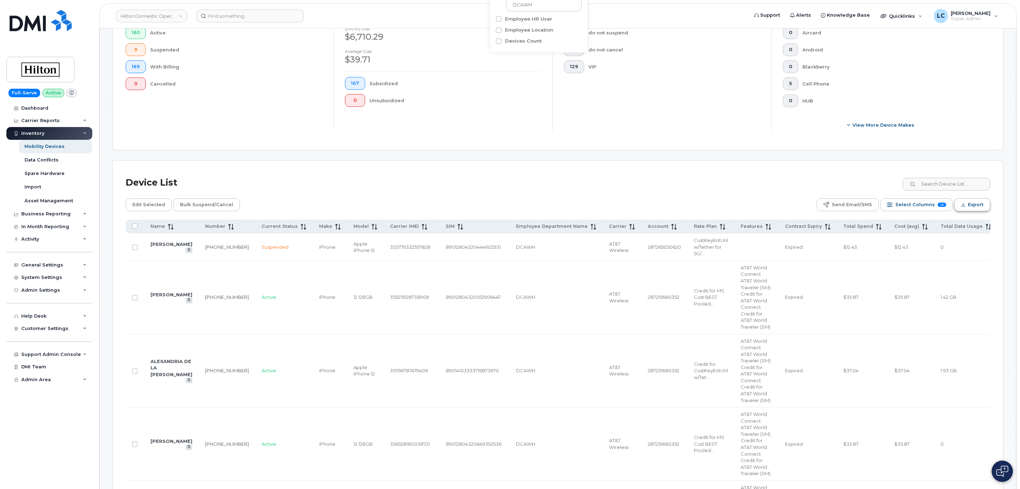
click at [971, 206] on span "Export" at bounding box center [976, 204] width 16 height 11
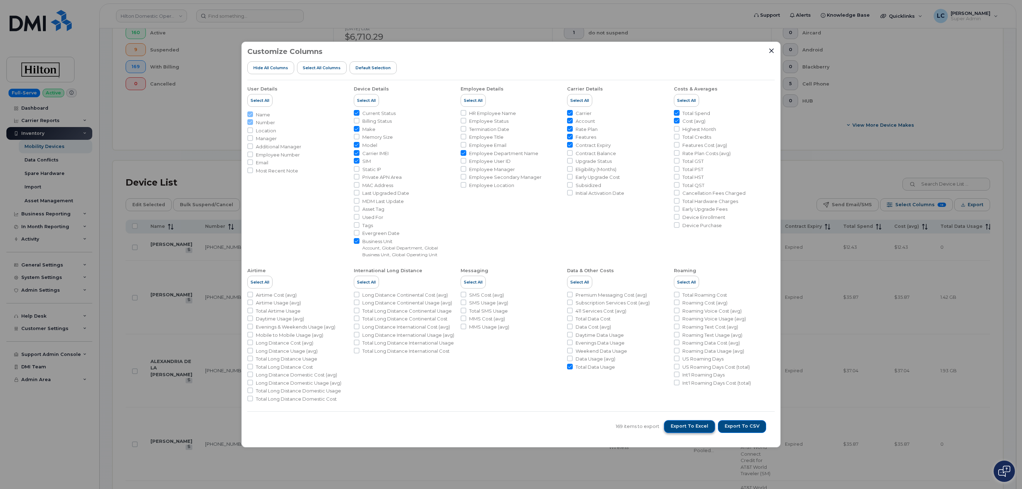
click at [694, 423] on span "Export to Excel" at bounding box center [690, 426] width 38 height 6
click at [770, 51] on icon "Close" at bounding box center [771, 51] width 6 height 6
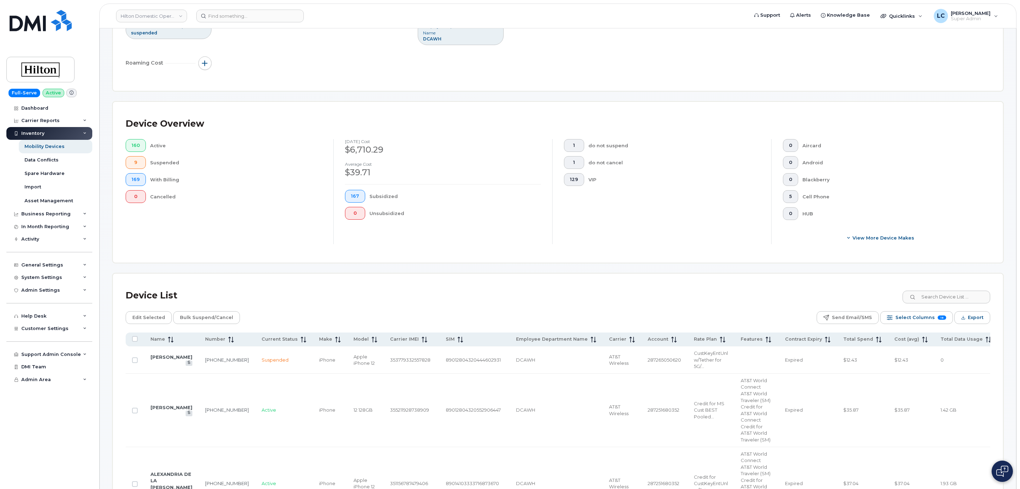
scroll to position [0, 0]
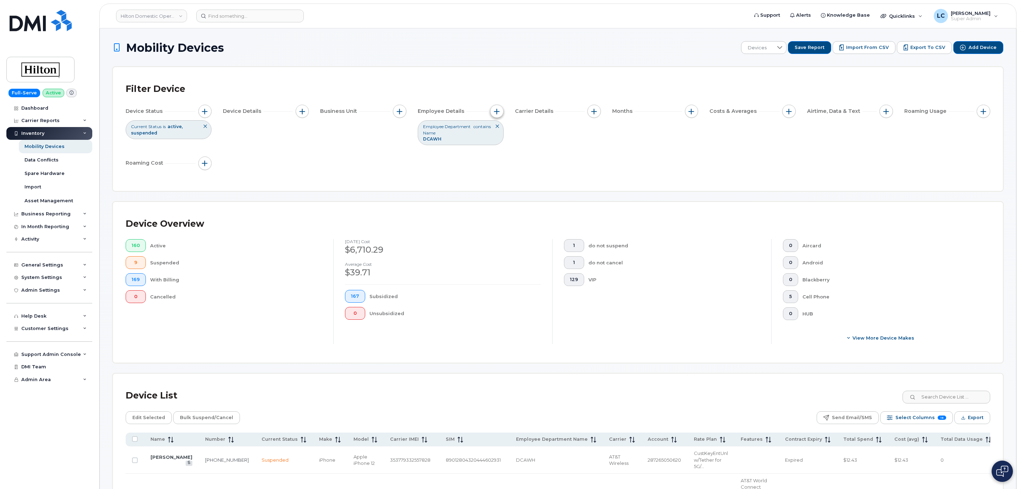
click at [498, 113] on span "button" at bounding box center [497, 112] width 6 height 6
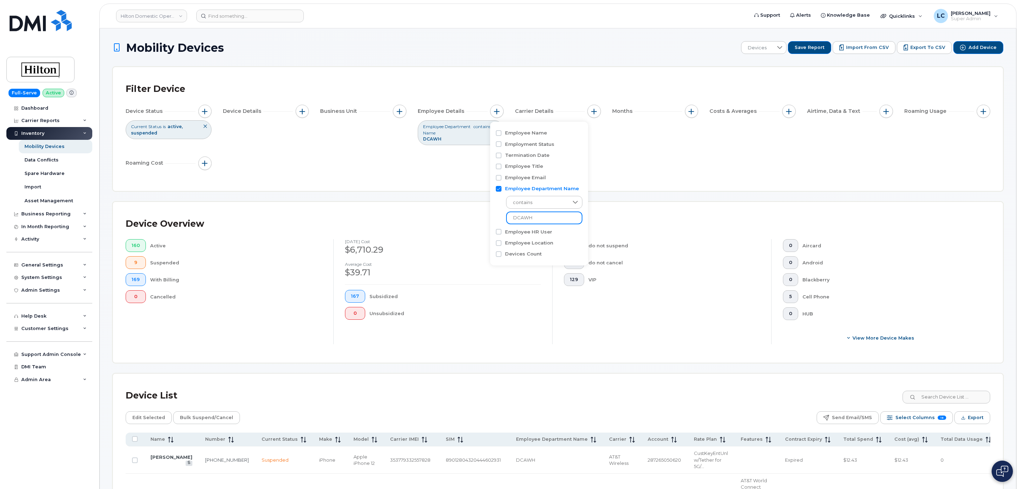
drag, startPoint x: 534, startPoint y: 216, endPoint x: 503, endPoint y: 216, distance: 31.6
click at [503, 216] on div "contains DCAWH" at bounding box center [539, 208] width 87 height 32
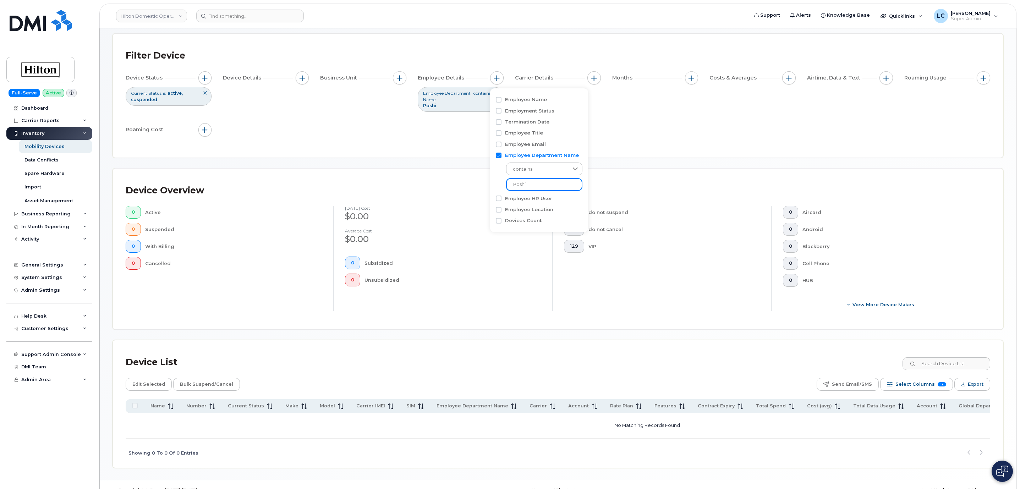
scroll to position [52, 0]
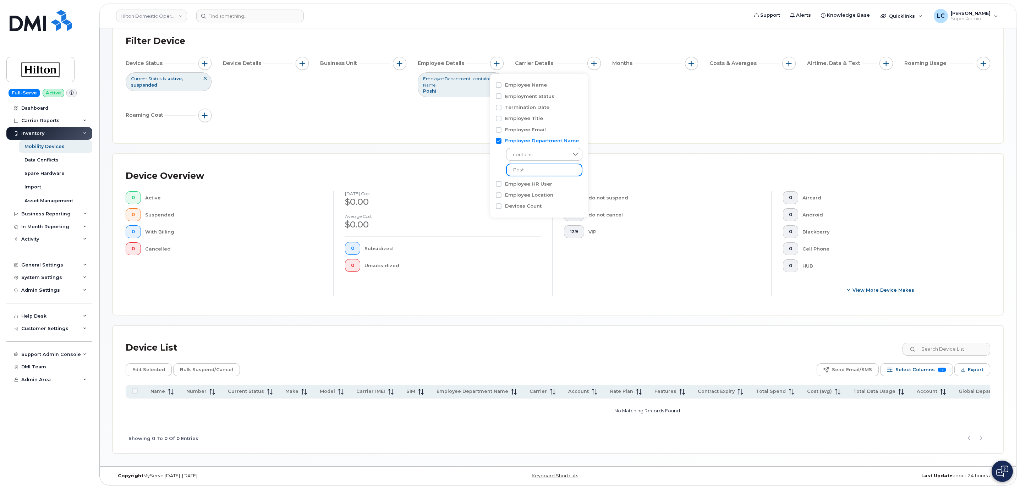
drag, startPoint x: 539, startPoint y: 169, endPoint x: 487, endPoint y: 170, distance: 51.8
click at [487, 170] on body "Hilton Domestic Operating Company Inc Support Alerts Knowledge Base Quicklinks …" at bounding box center [510, 220] width 1020 height 537
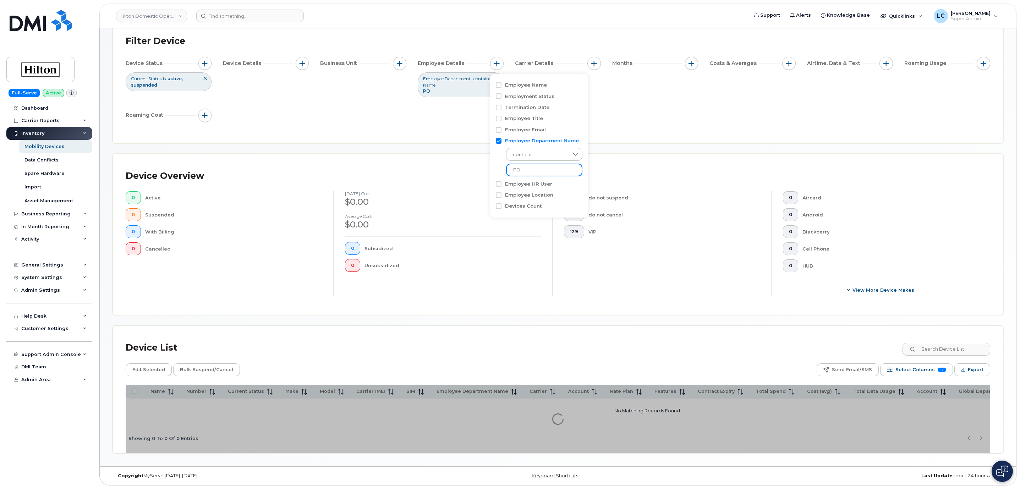
type input "P"
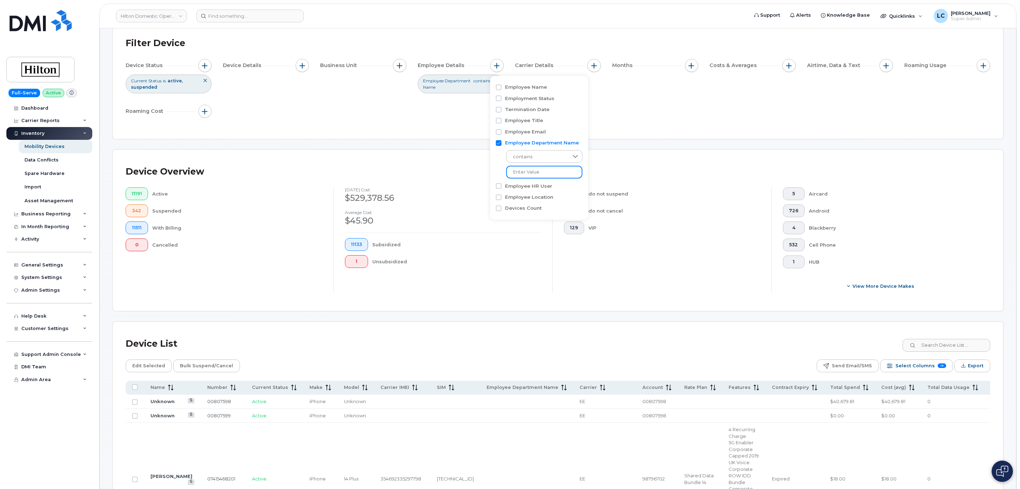
scroll to position [52, 0]
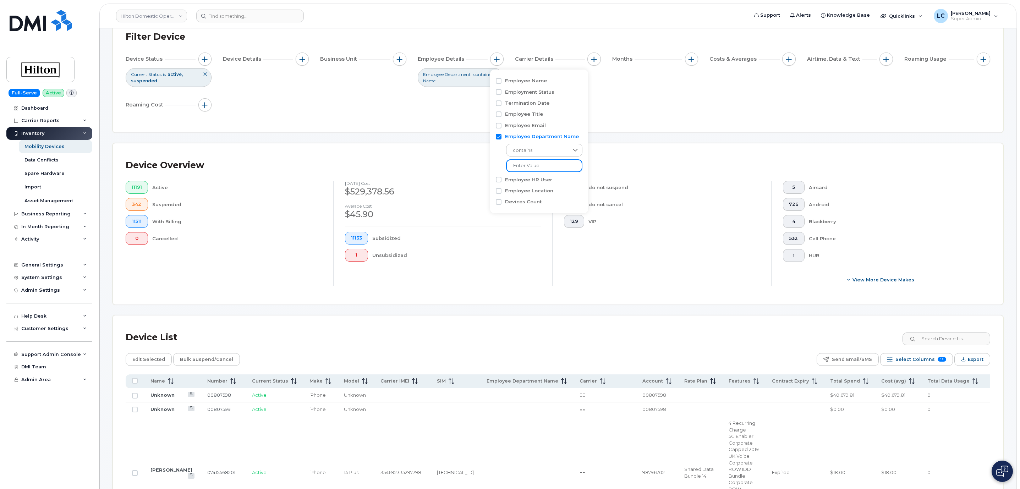
click at [536, 162] on input at bounding box center [544, 165] width 76 height 13
paste input "BOGCC"
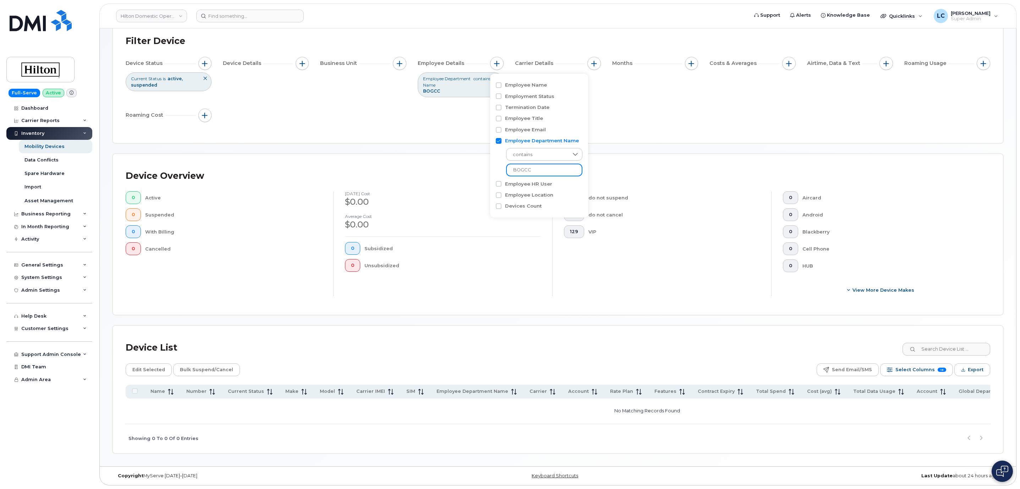
type input "BOGCC"
click at [461, 282] on div "July 2025 cost $0.00 Average cost $0.00 0 Subsidized 0 Unsubsidized" at bounding box center [442, 243] width 219 height 105
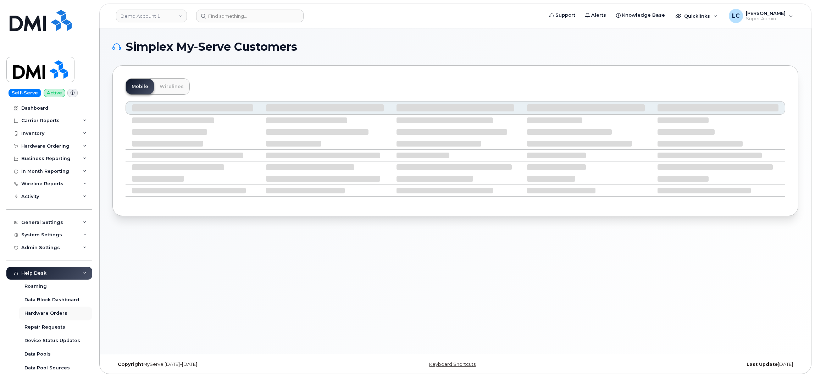
scroll to position [93, 0]
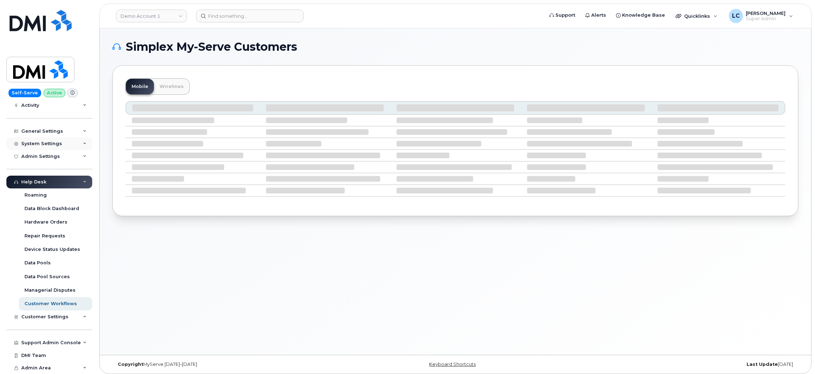
click at [76, 138] on div "System Settings" at bounding box center [49, 143] width 86 height 13
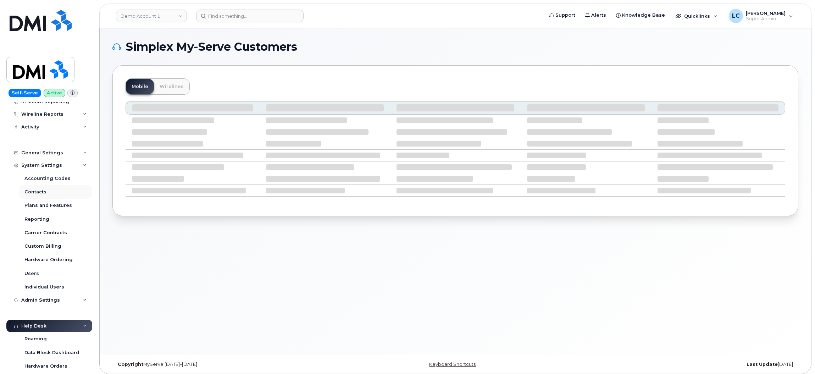
scroll to position [70, 0]
click at [41, 220] on div "Reporting" at bounding box center [36, 219] width 25 height 6
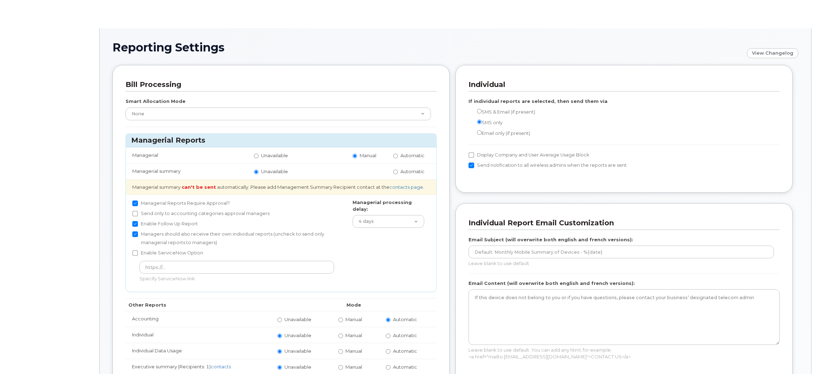
radio input "true"
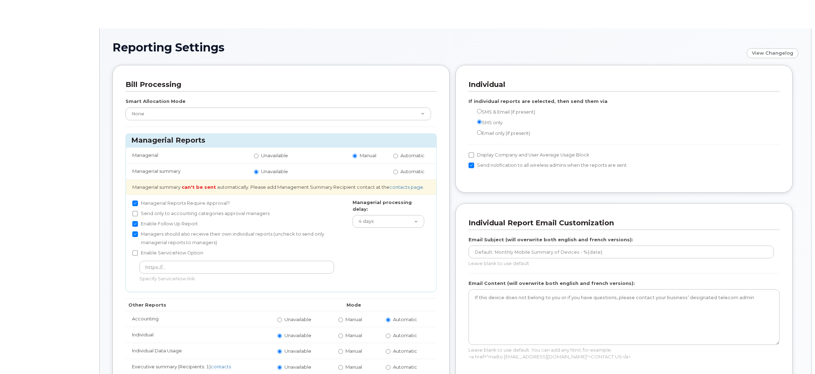
radio input "true"
radio input "false"
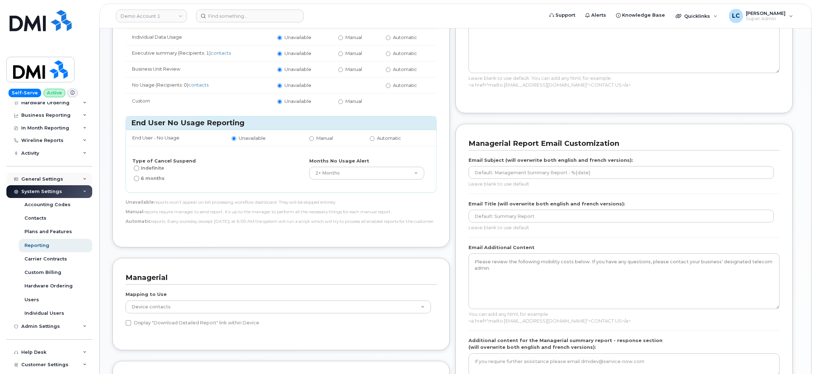
scroll to position [33, 0]
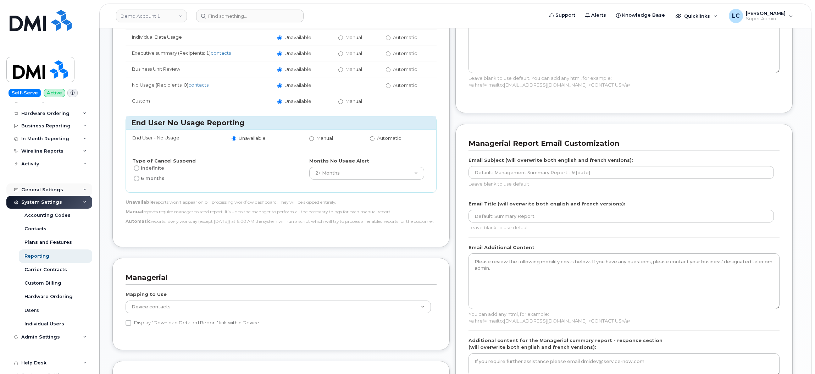
click at [67, 190] on div "General Settings" at bounding box center [49, 189] width 86 height 13
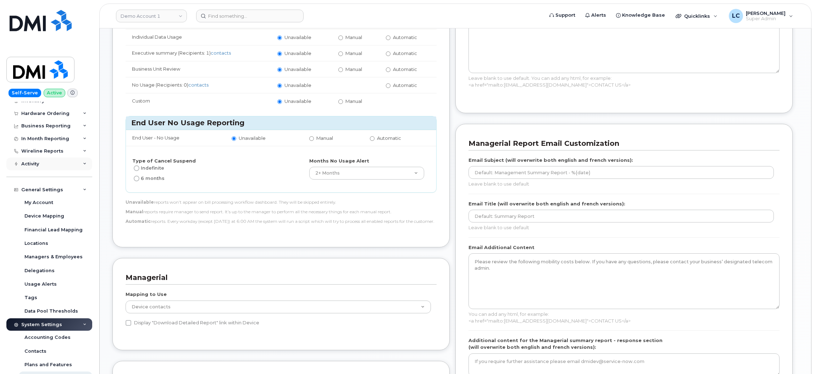
click at [70, 162] on div "Activity" at bounding box center [49, 164] width 86 height 13
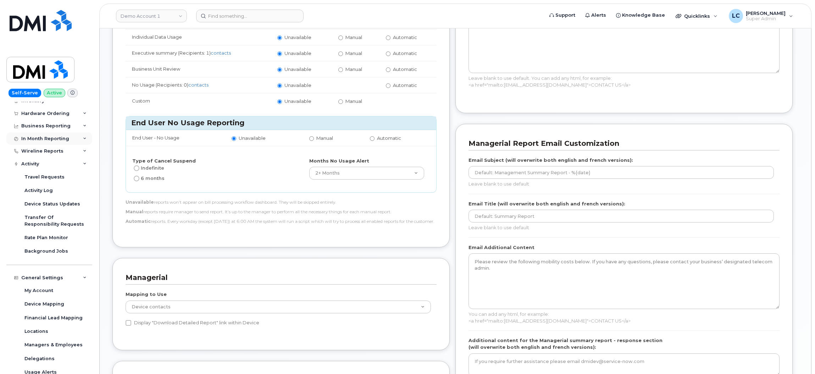
click at [73, 142] on div "In Month Reporting" at bounding box center [49, 138] width 86 height 13
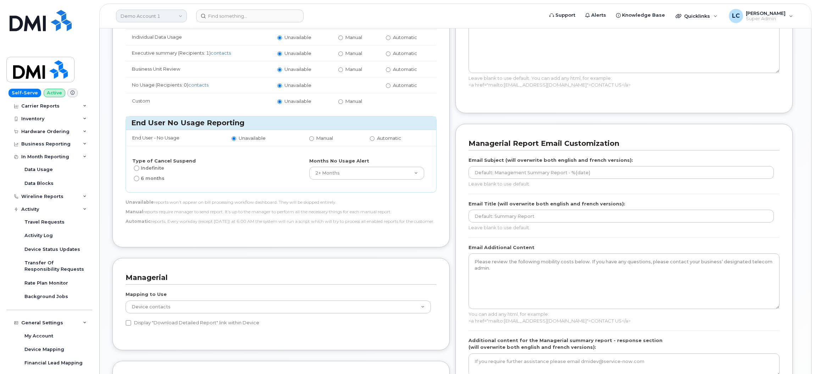
click at [161, 13] on link "Demo Account 1" at bounding box center [151, 16] width 71 height 13
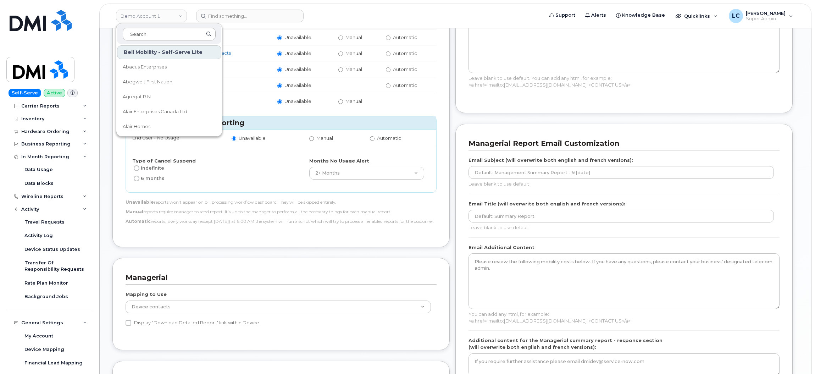
click at [159, 28] on input at bounding box center [169, 34] width 93 height 13
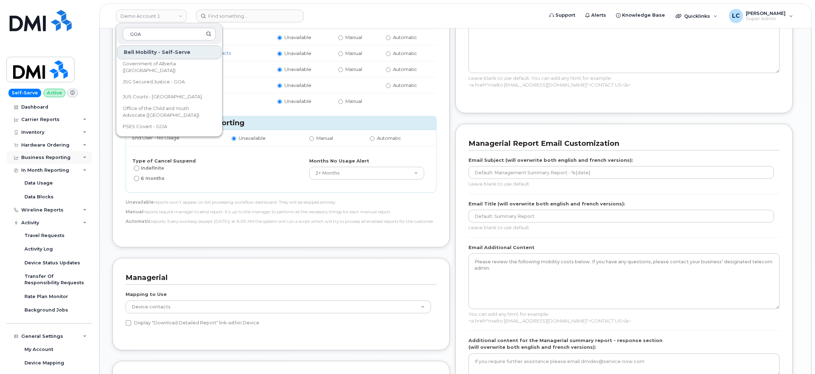
type input "GOA"
click at [67, 158] on div "Business Reporting" at bounding box center [49, 157] width 86 height 13
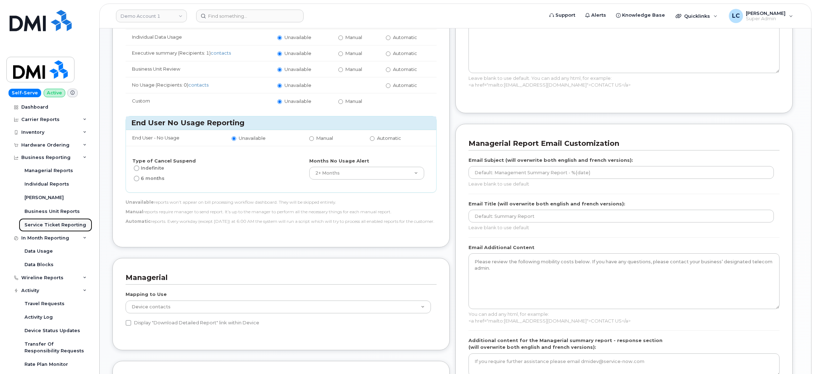
click at [59, 222] on div "Service Ticket Reporting" at bounding box center [55, 225] width 62 height 6
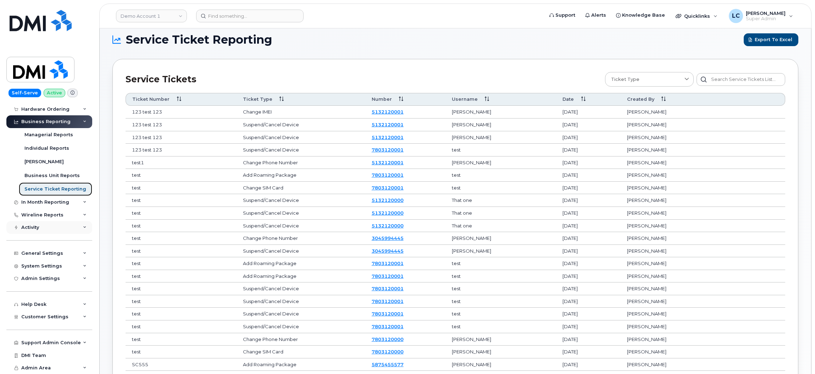
scroll to position [36, 0]
click at [51, 317] on span "Customer Settings" at bounding box center [44, 317] width 47 height 5
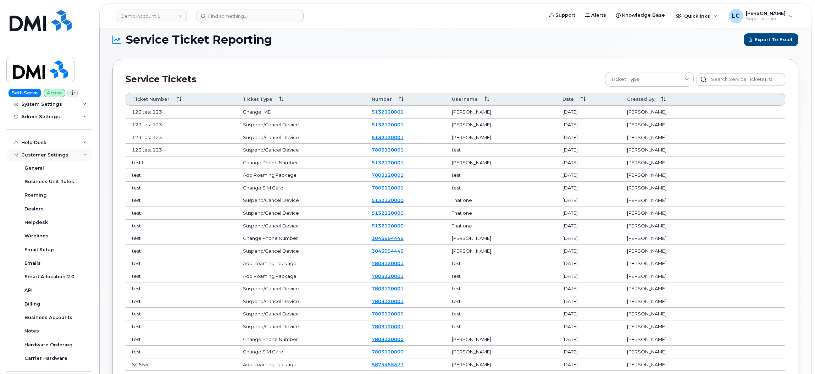
scroll to position [214, 0]
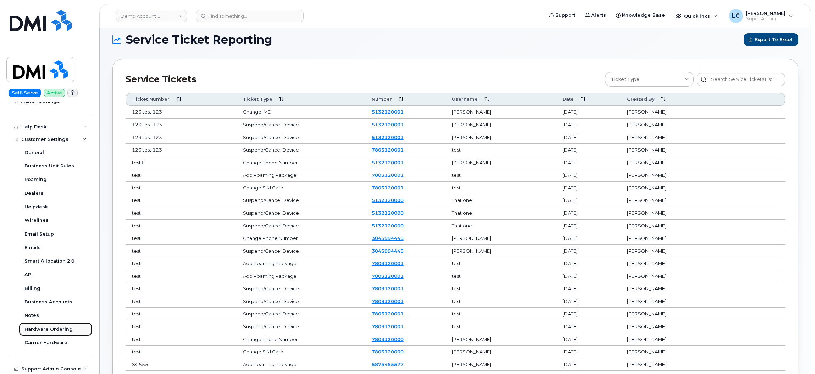
click at [56, 332] on div "Hardware Ordering" at bounding box center [48, 329] width 48 height 6
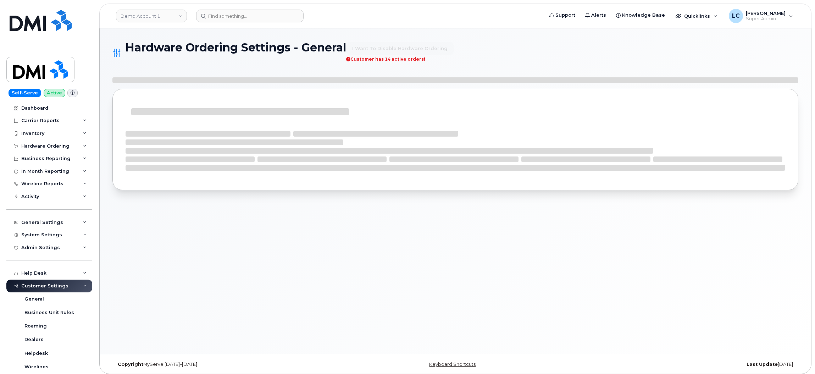
select select "admins"
